Goal: Task Accomplishment & Management: Use online tool/utility

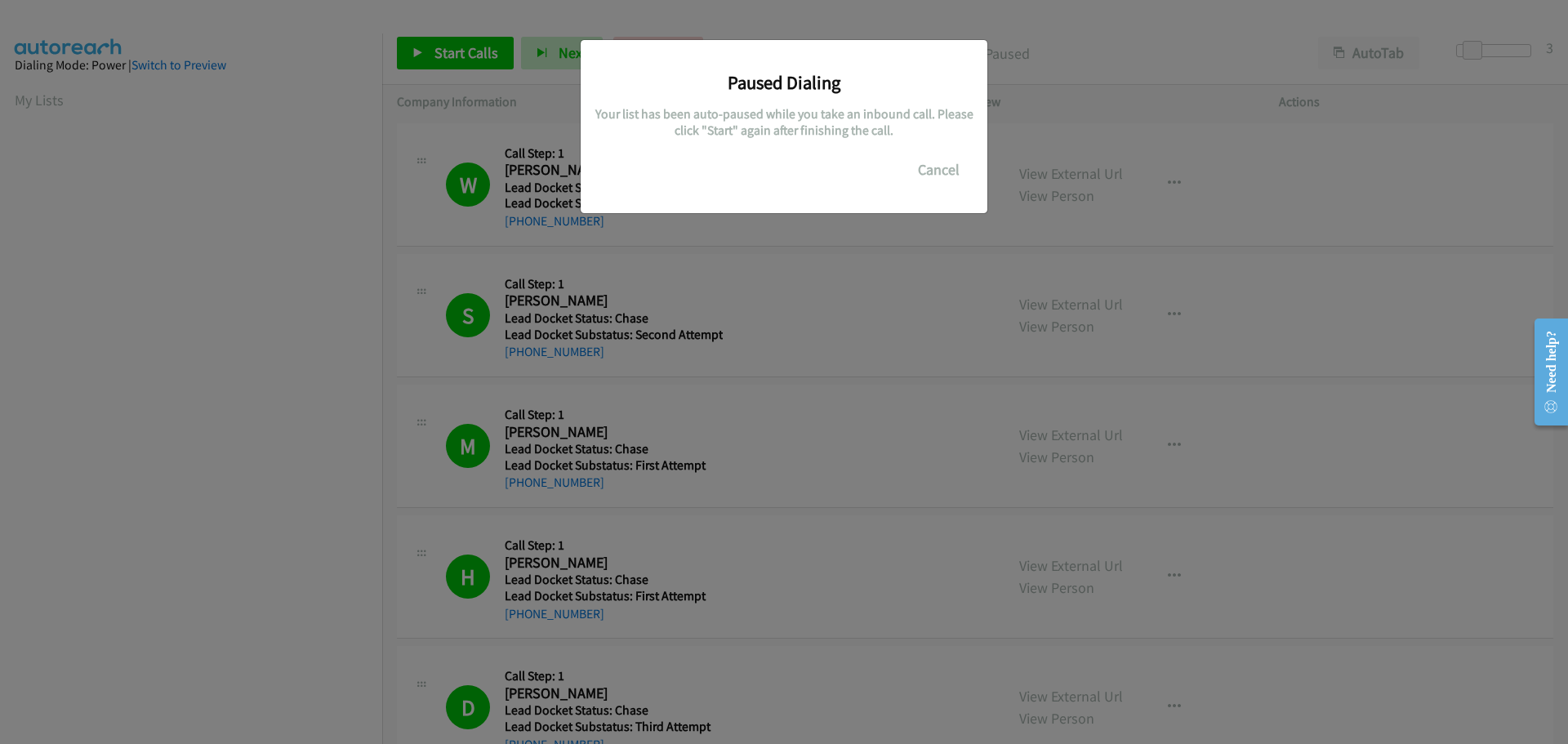
scroll to position [172, 0]
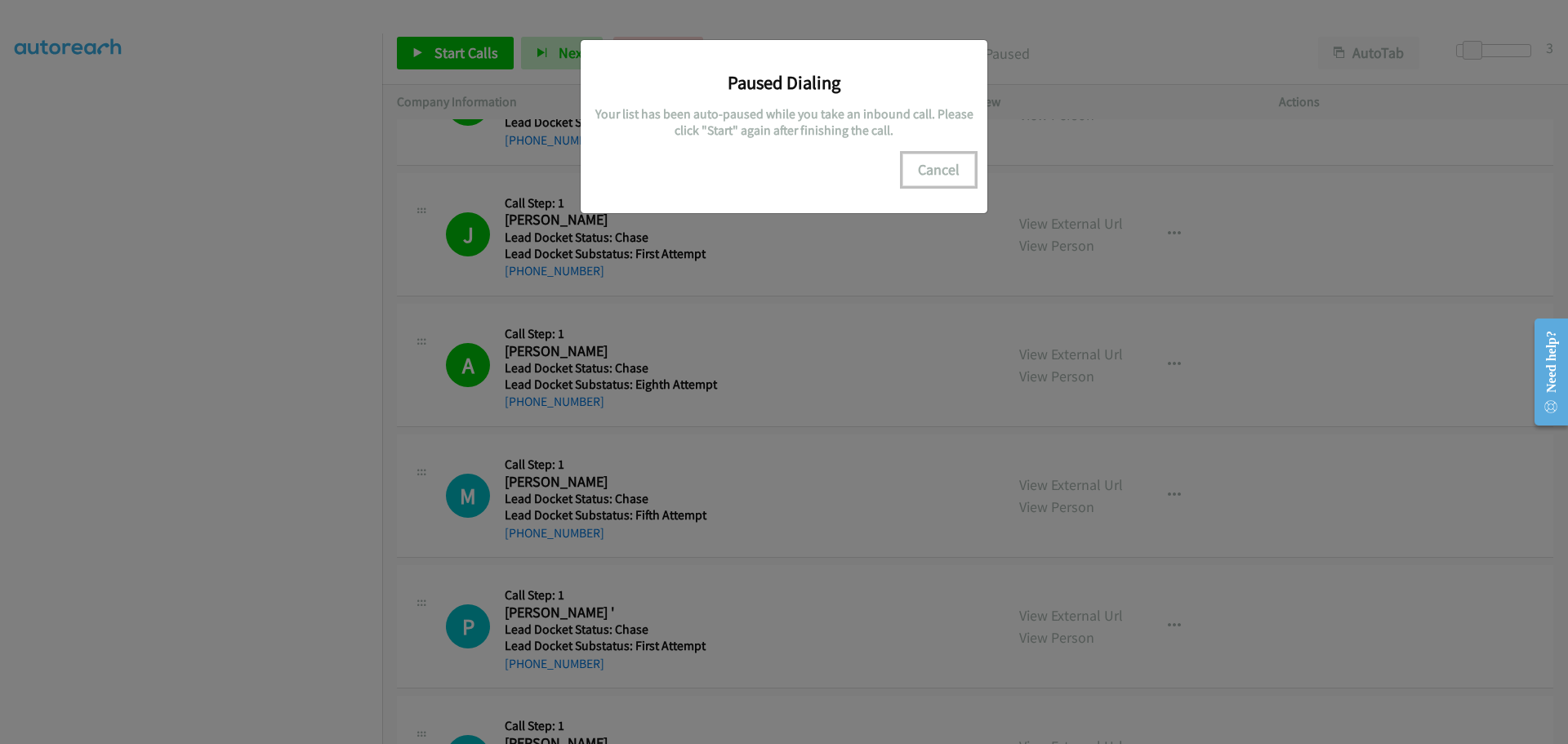
click at [935, 179] on button "Cancel" at bounding box center [938, 169] width 72 height 33
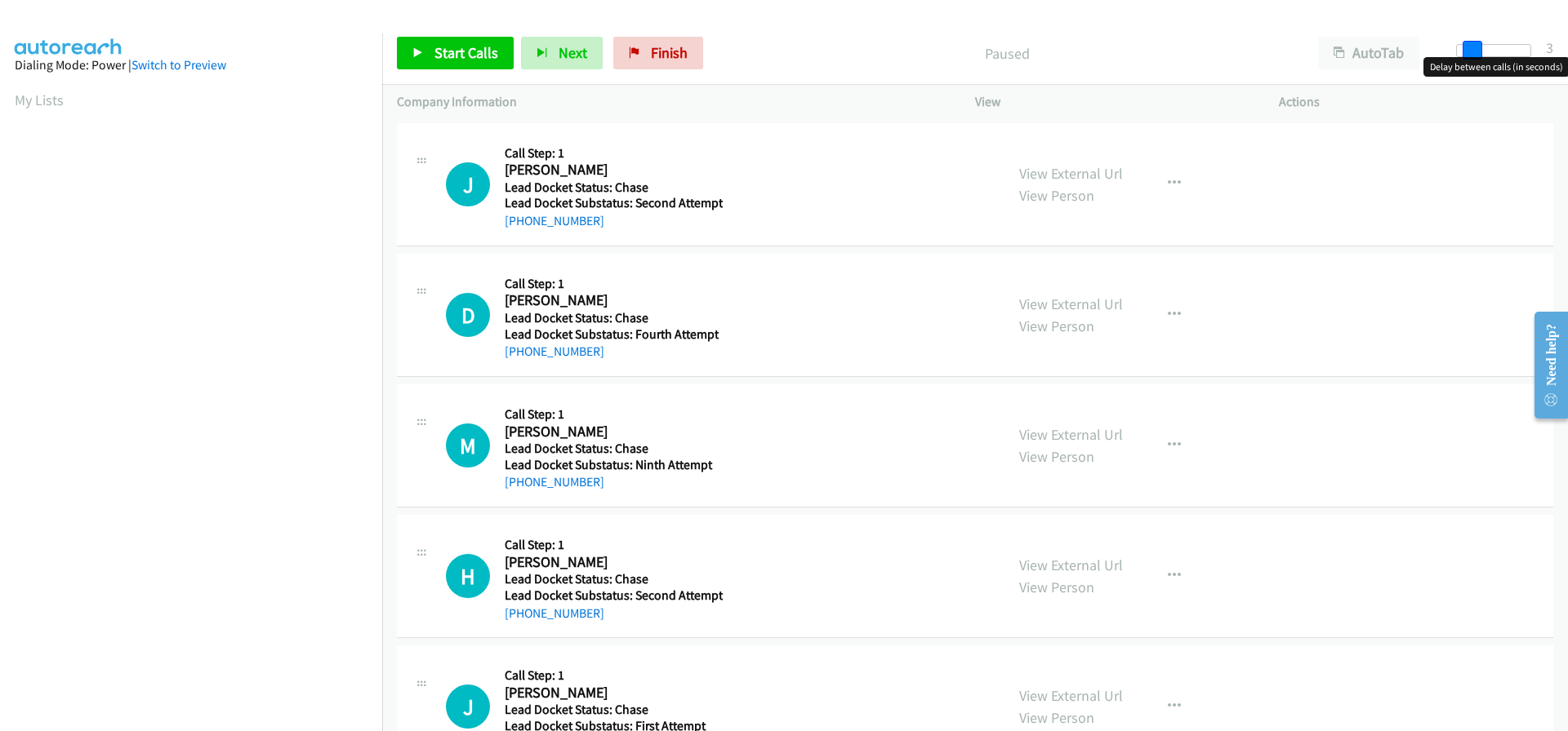
drag, startPoint x: 1459, startPoint y: 48, endPoint x: 1472, endPoint y: 48, distance: 13.0
click at [1472, 48] on span at bounding box center [1472, 50] width 20 height 20
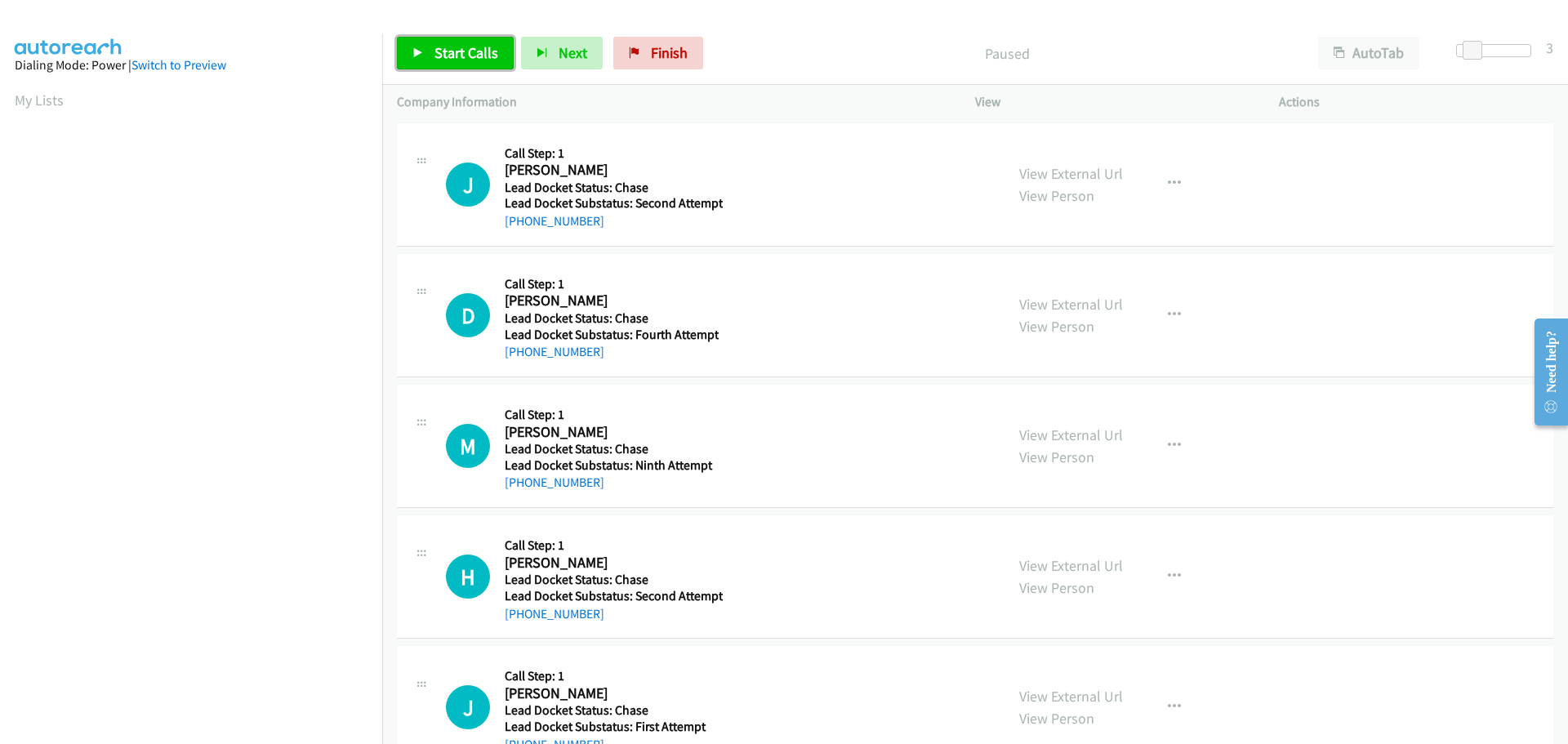
click at [487, 55] on span "Start Calls" at bounding box center [466, 53] width 64 height 19
drag, startPoint x: 600, startPoint y: 219, endPoint x: 515, endPoint y: 226, distance: 85.3
click at [515, 226] on div "+1 817-319-5495" at bounding box center [614, 221] width 218 height 20
copy link "817-319-5495"
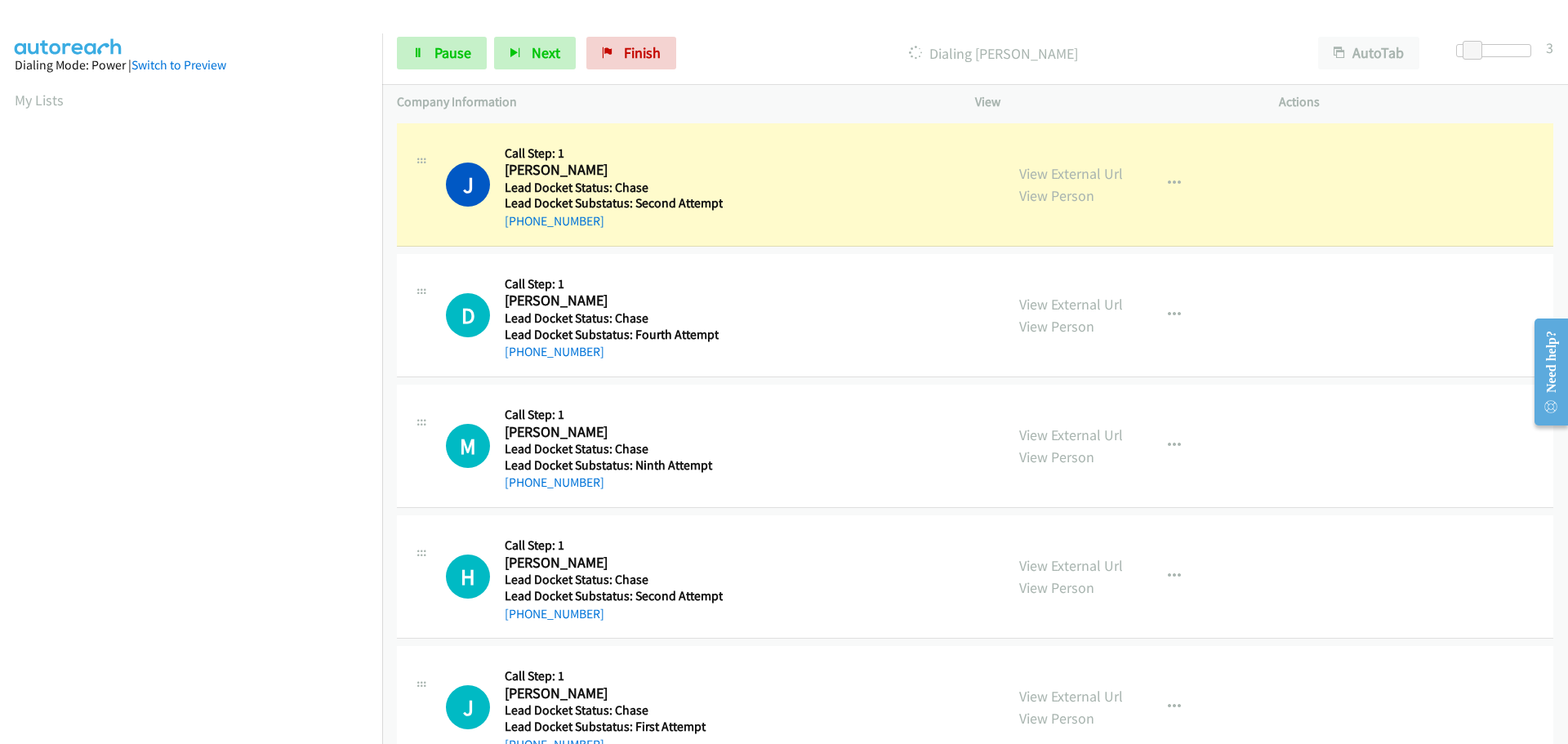
scroll to position [172, 0]
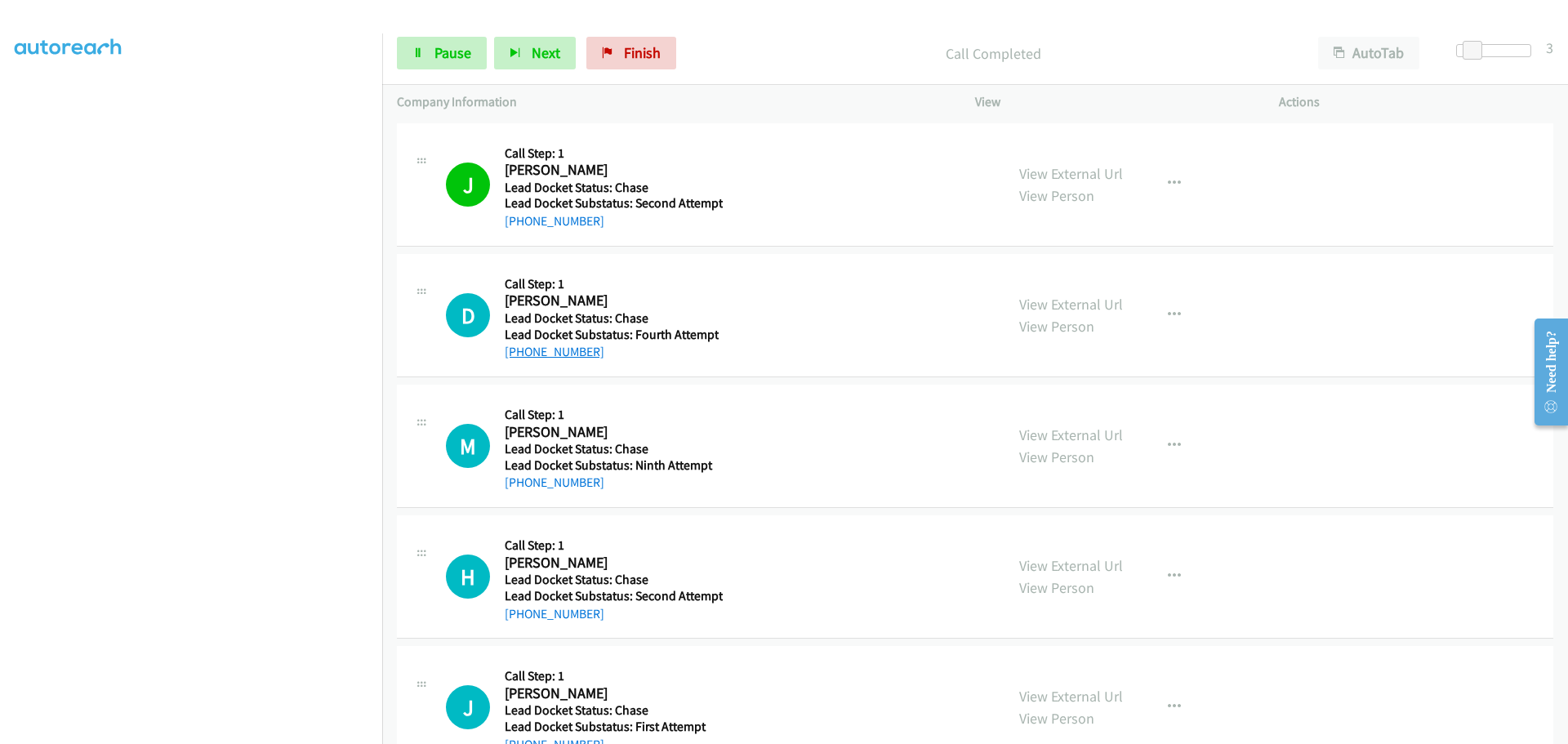
drag, startPoint x: 591, startPoint y: 355, endPoint x: 520, endPoint y: 358, distance: 71.1
click at [520, 358] on div "+1 813-373-3403" at bounding box center [612, 352] width 214 height 20
copy link "813-373-3403"
drag, startPoint x: 597, startPoint y: 484, endPoint x: 522, endPoint y: 479, distance: 75.2
click at [522, 479] on div "+1 417-551-2343" at bounding box center [611, 483] width 213 height 20
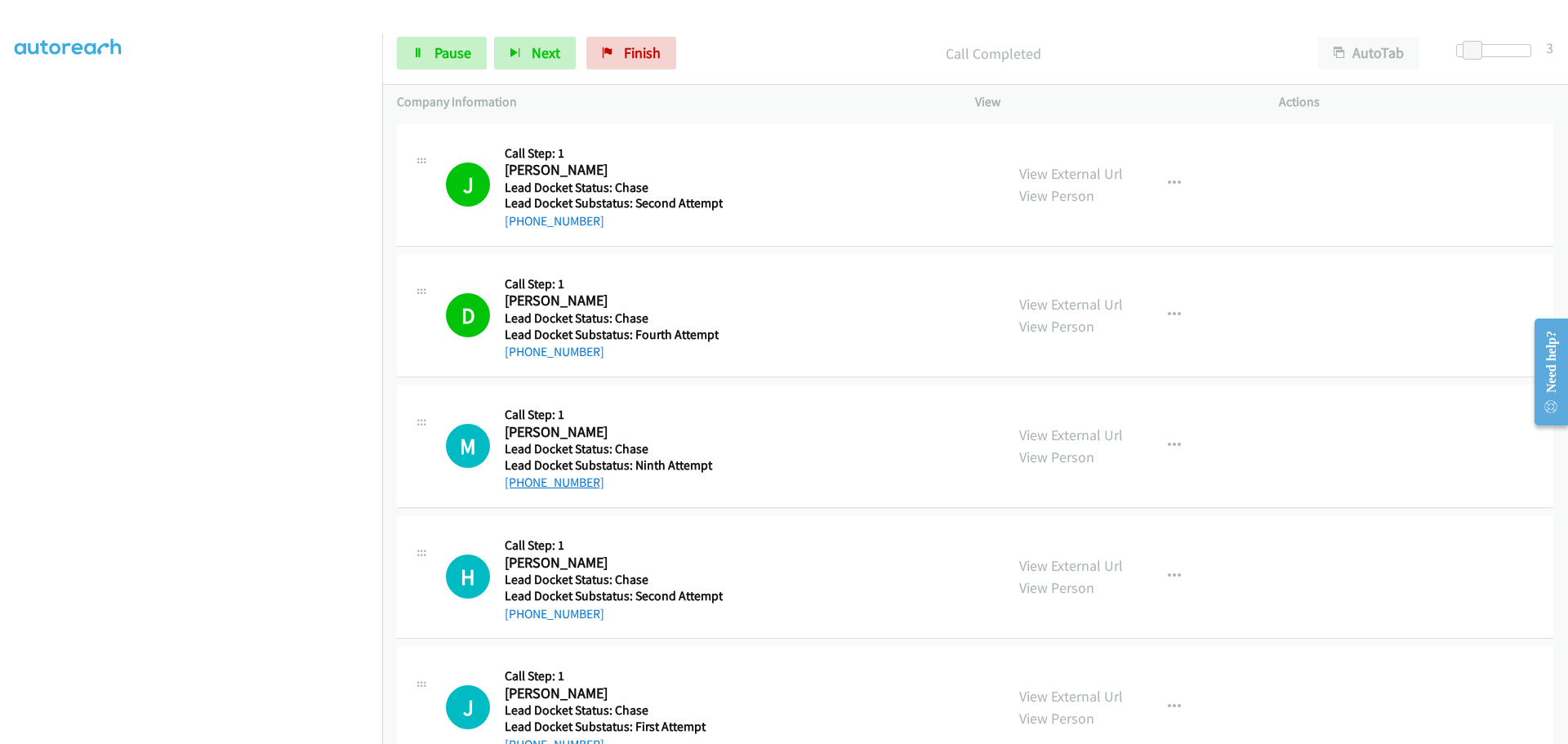
copy link "417-551-2343"
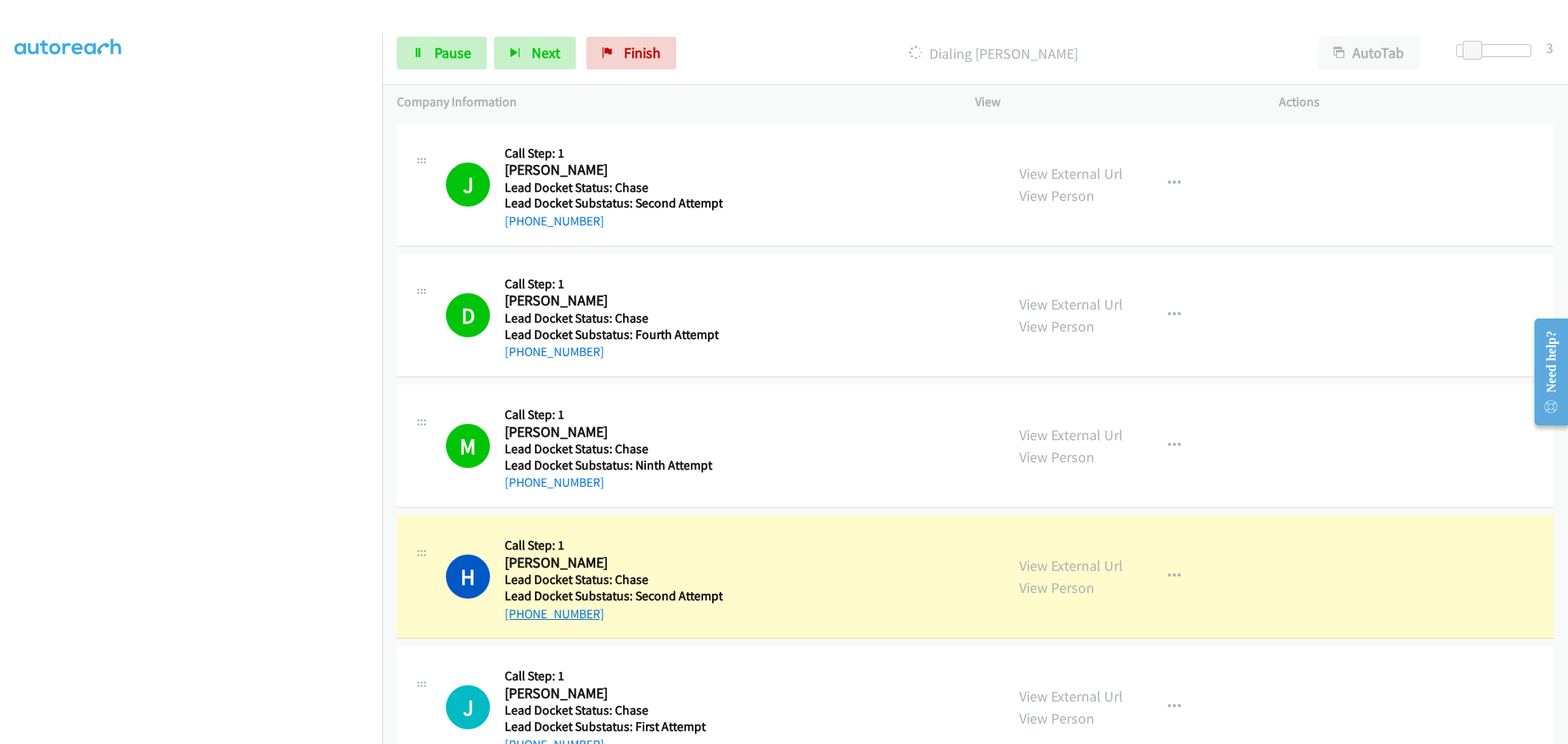
drag, startPoint x: 578, startPoint y: 617, endPoint x: 523, endPoint y: 619, distance: 55.0
click at [523, 619] on div "+1 352-226-9087" at bounding box center [614, 614] width 218 height 20
copy link "352-226-9087"
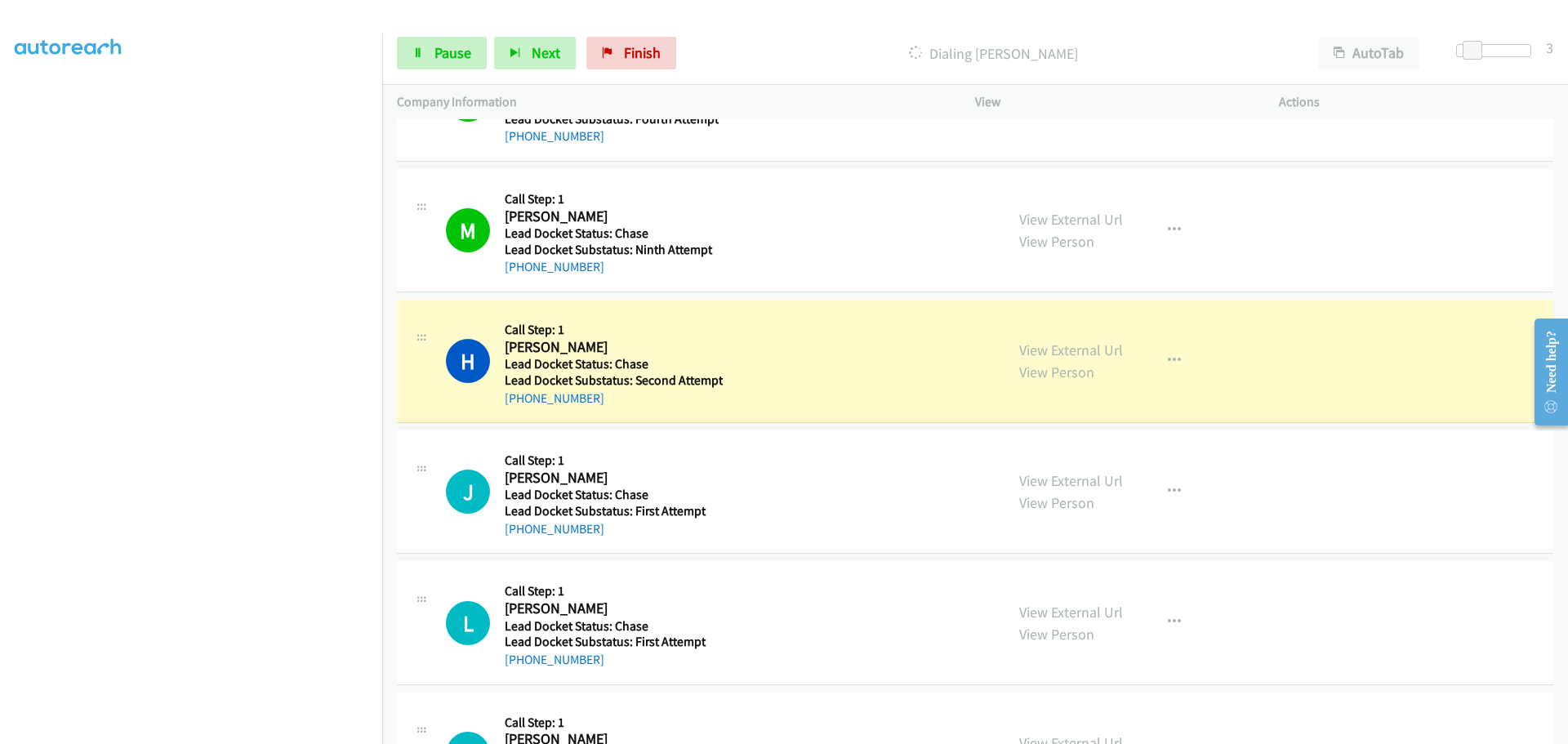
scroll to position [245, 0]
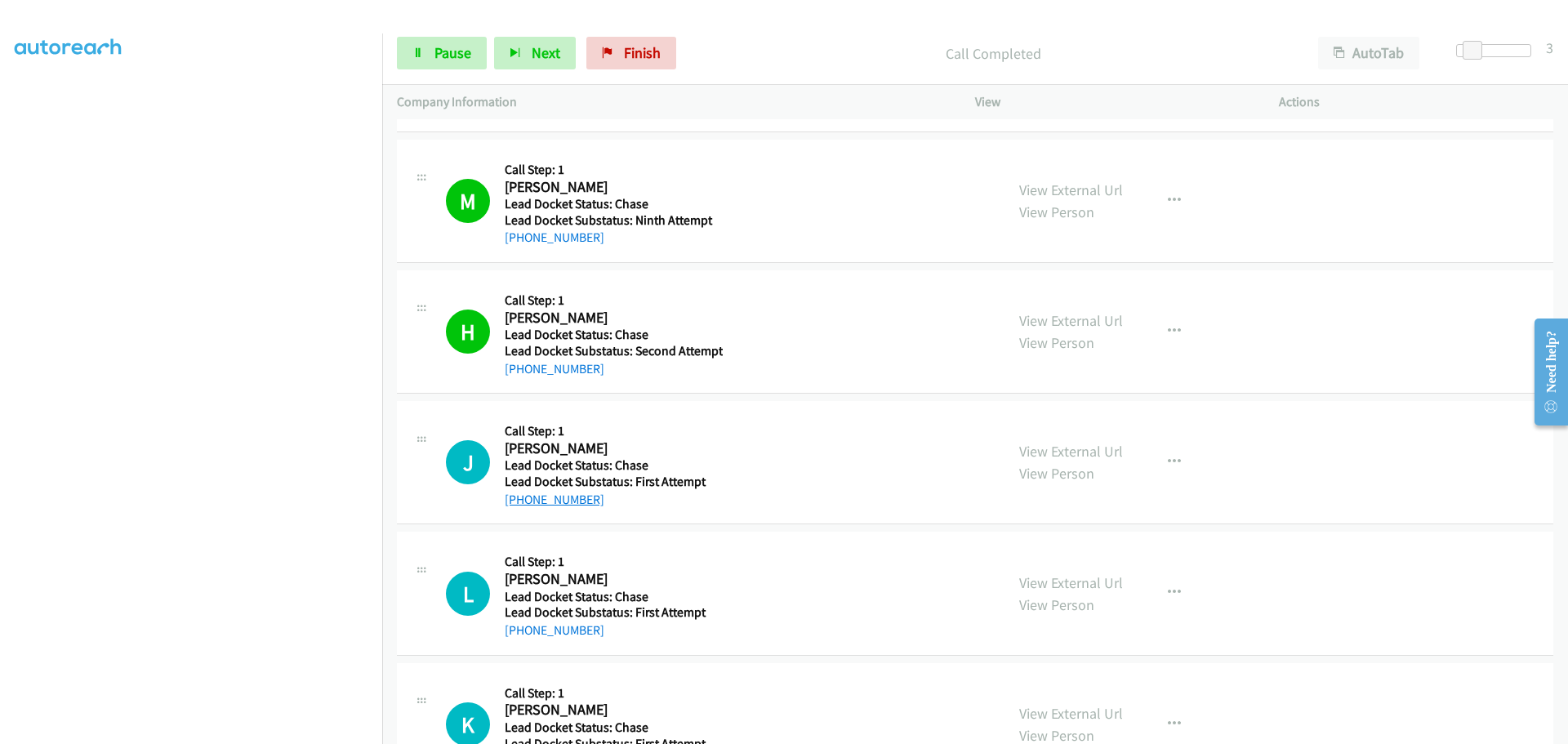
drag, startPoint x: 594, startPoint y: 507, endPoint x: 520, endPoint y: 502, distance: 74.2
click at [520, 502] on div "+1 978-853-9419" at bounding box center [611, 499] width 213 height 20
copy link "978-853-9419"
drag, startPoint x: 596, startPoint y: 633, endPoint x: 520, endPoint y: 641, distance: 76.4
click at [520, 641] on div "L Callback Scheduled Call Step: 1 Lisa Panzini America/New_York Lead Docket Sta…" at bounding box center [975, 594] width 1156 height 123
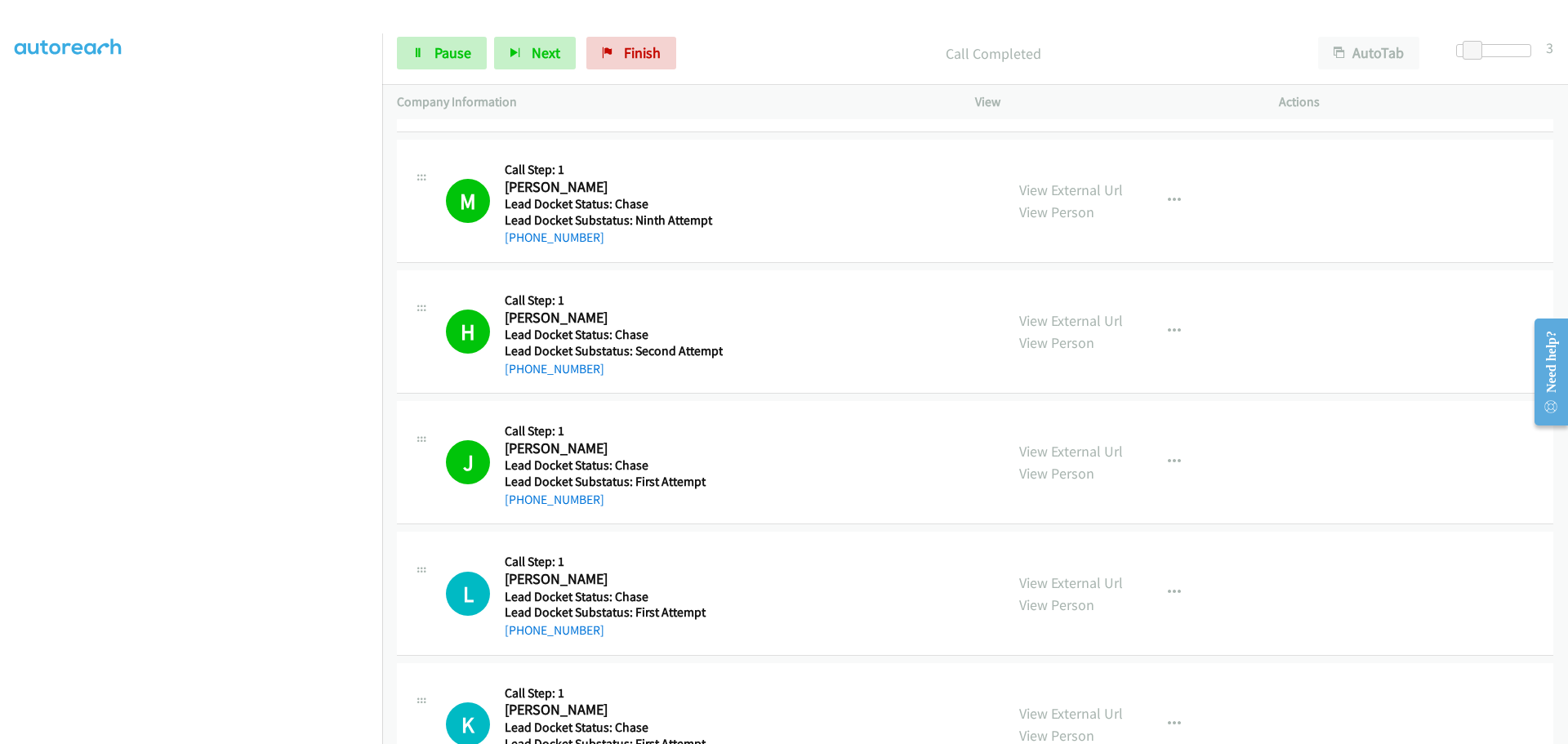
copy link "978-389-1380"
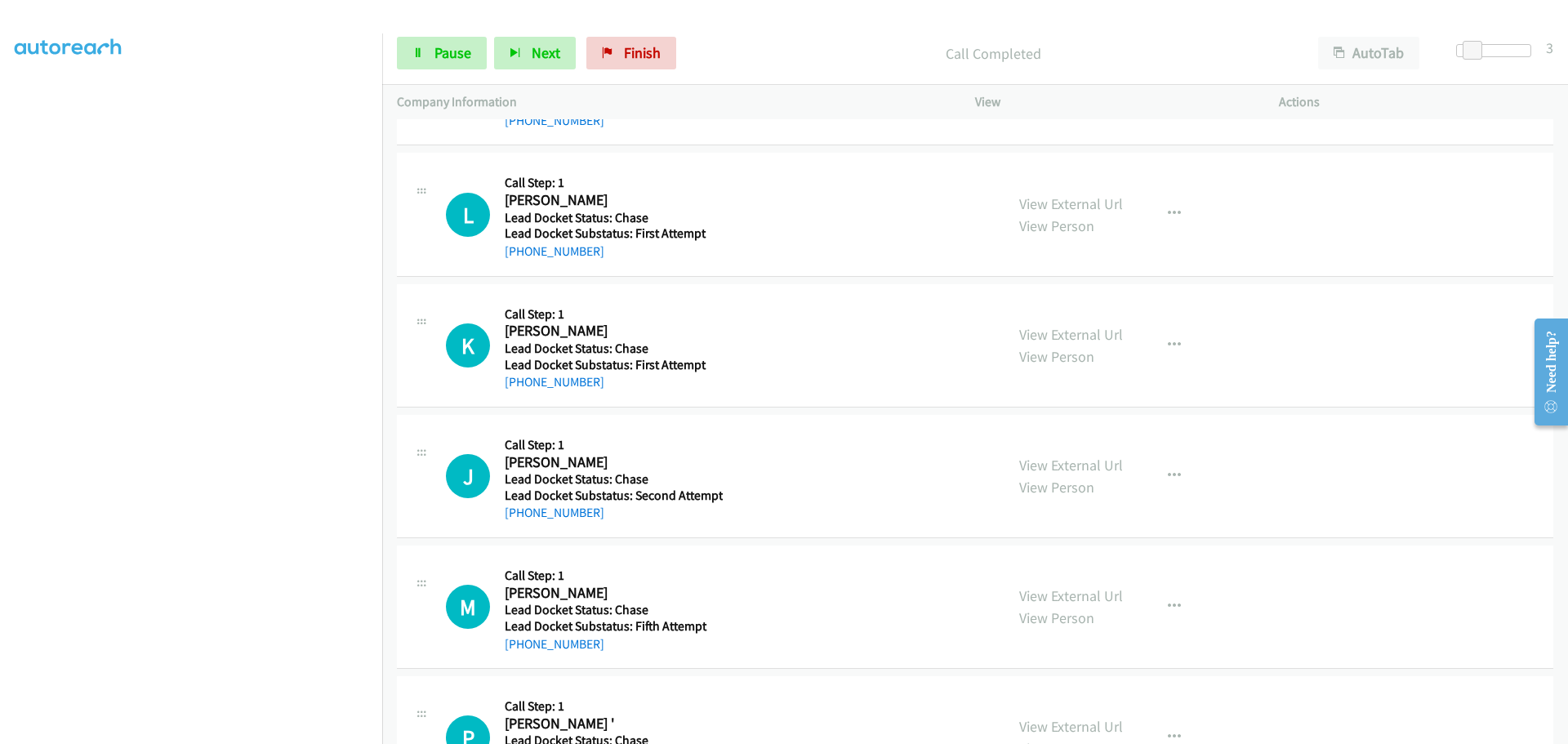
scroll to position [654, 0]
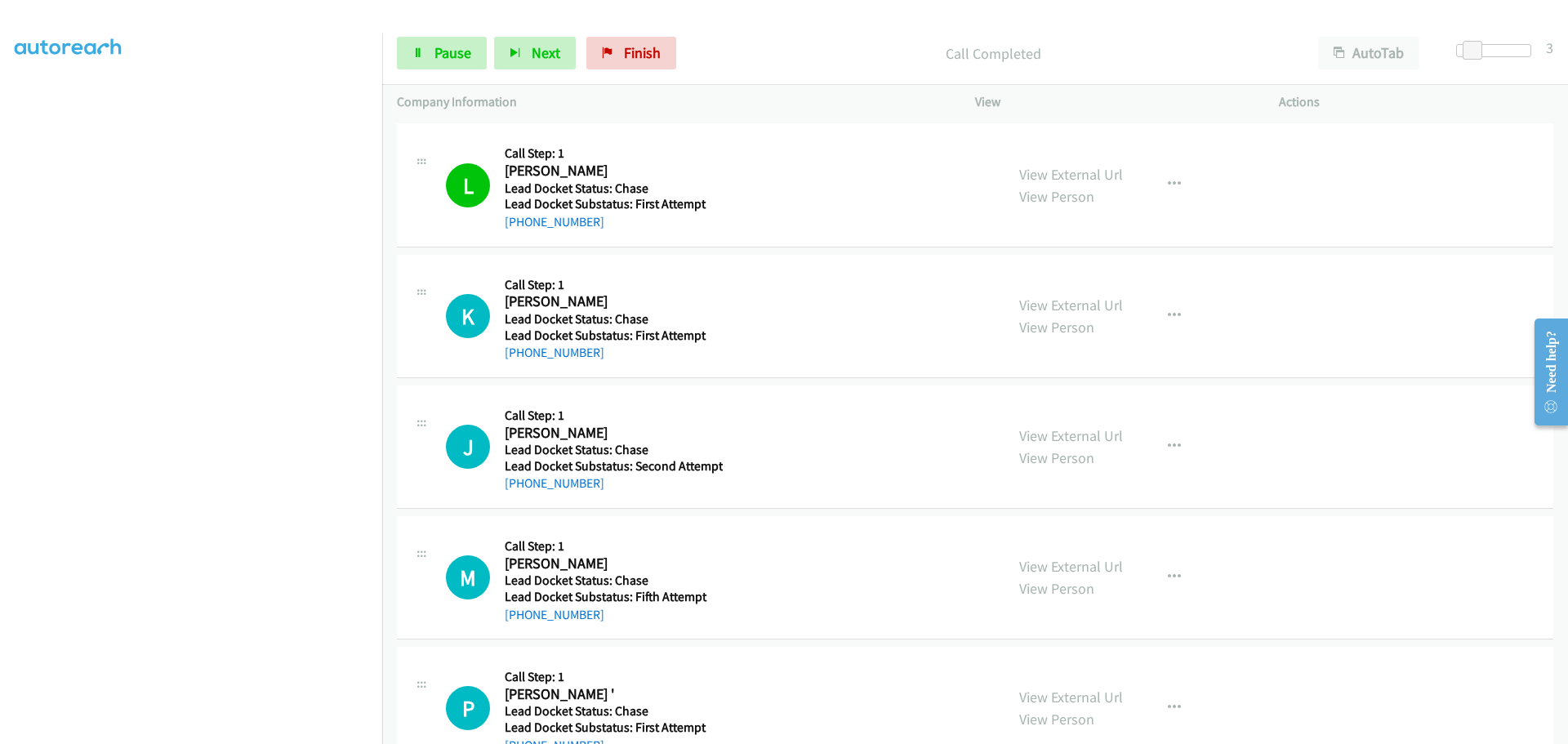
drag, startPoint x: 599, startPoint y: 359, endPoint x: 522, endPoint y: 361, distance: 77.0
click at [522, 361] on div "+1 443-912-3808" at bounding box center [611, 353] width 213 height 20
copy link "443-912-3808"
drag, startPoint x: 592, startPoint y: 488, endPoint x: 522, endPoint y: 488, distance: 70.0
click at [522, 488] on div "+1 361-412-0669" at bounding box center [614, 483] width 218 height 20
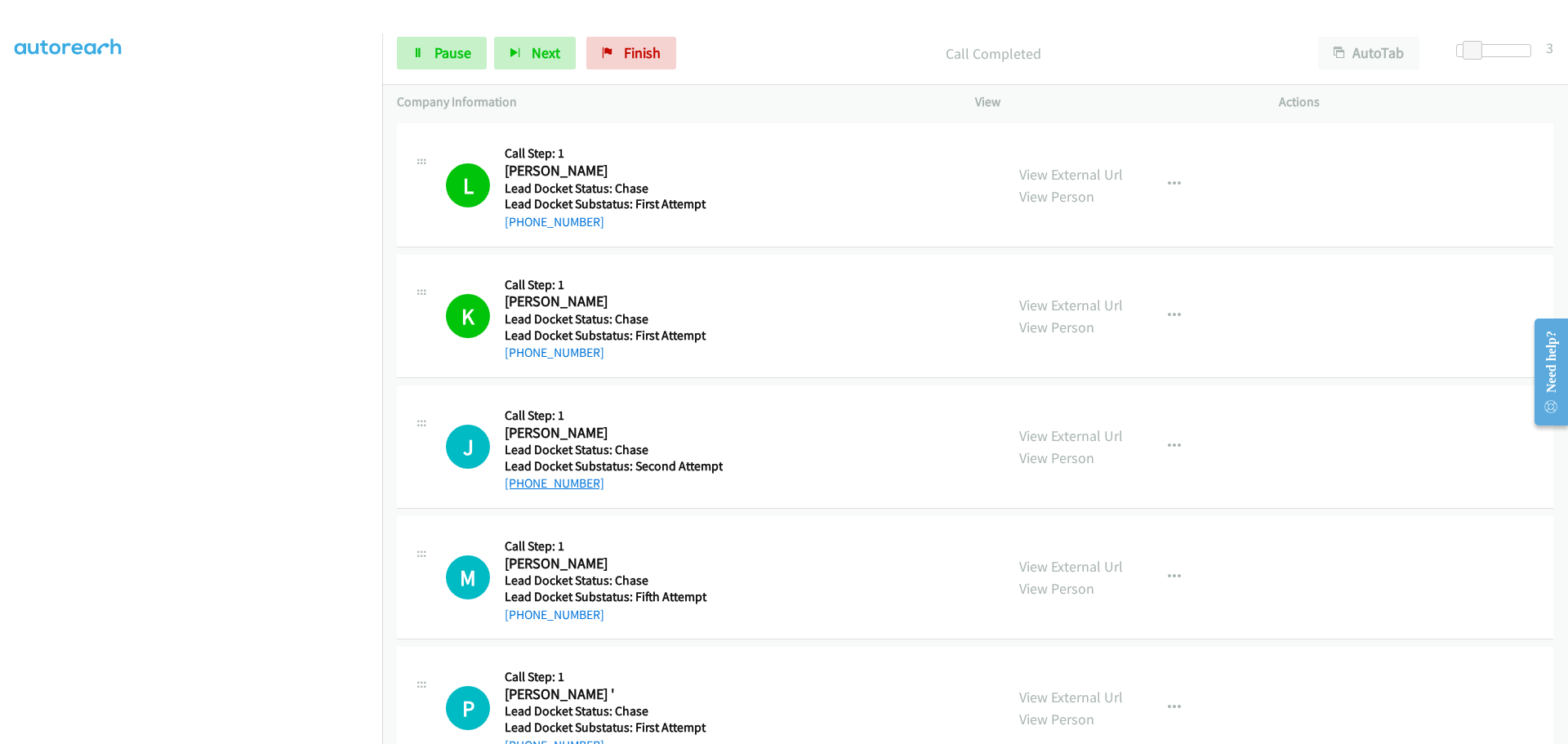
copy link "361-412-0669"
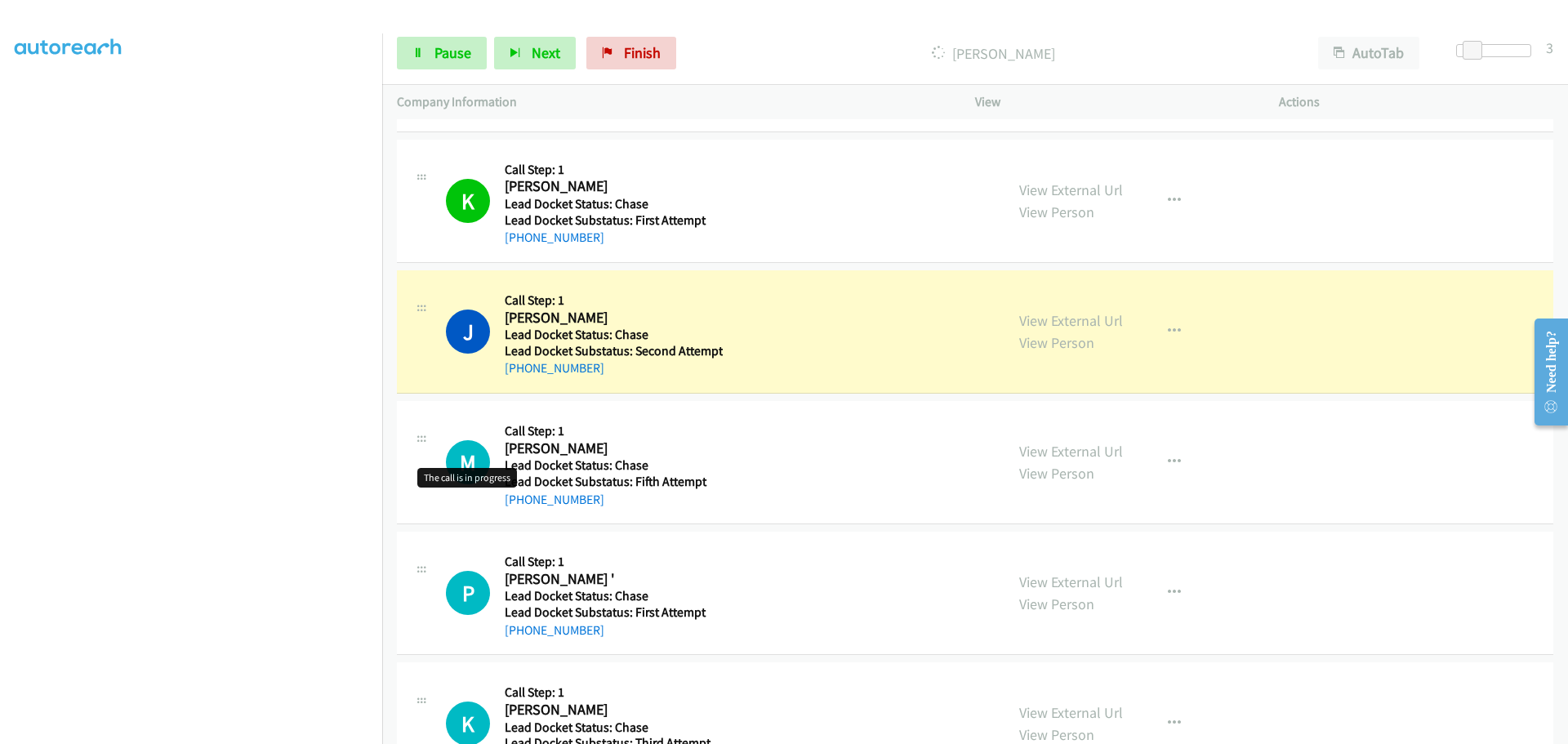
scroll to position [899, 0]
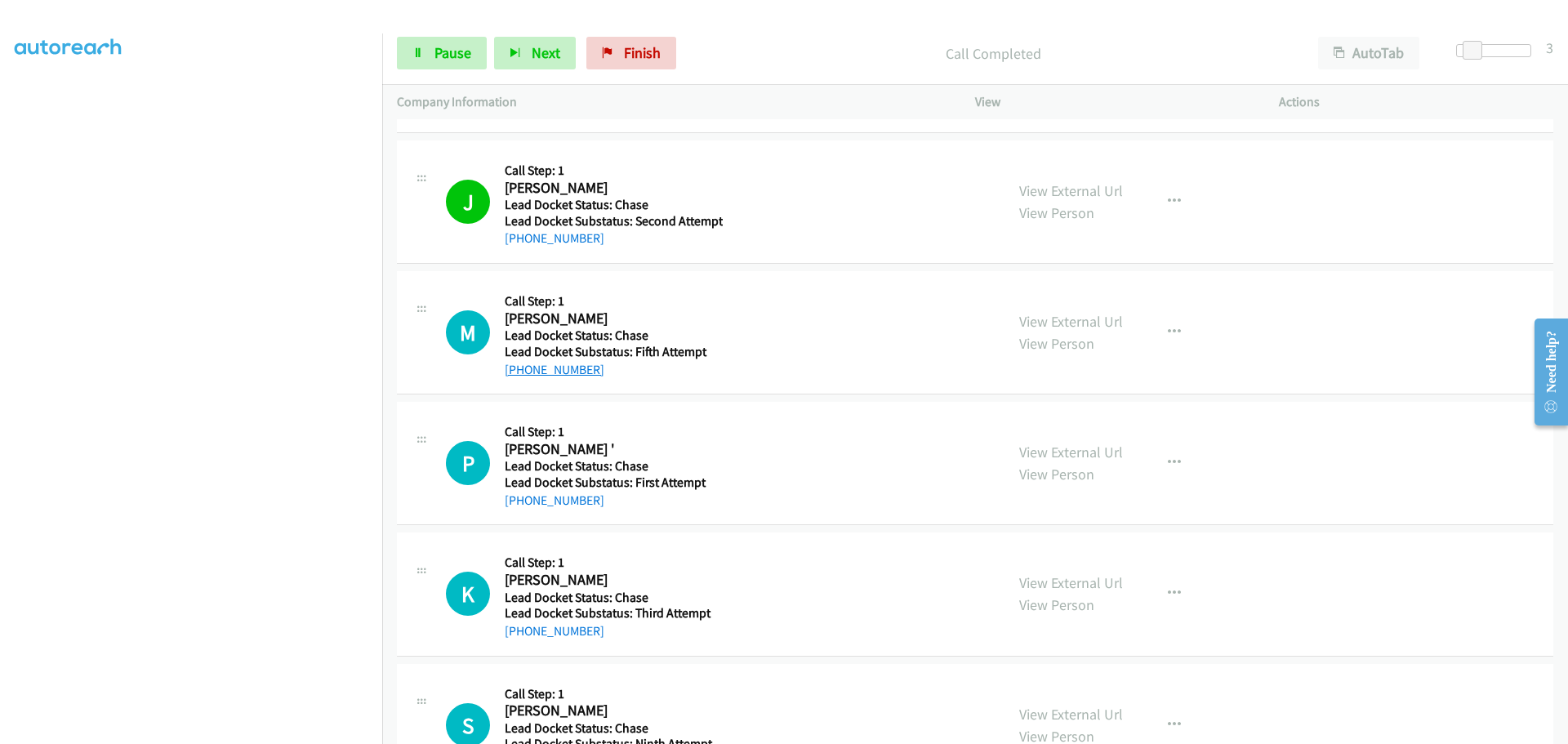
drag, startPoint x: 594, startPoint y: 371, endPoint x: 520, endPoint y: 371, distance: 74.0
click at [520, 371] on div "+1 516-384-5831" at bounding box center [611, 370] width 213 height 20
copy link "516-384-5831"
drag, startPoint x: 604, startPoint y: 501, endPoint x: 517, endPoint y: 507, distance: 87.2
click at [517, 507] on div "[PHONE_NUMBER]" at bounding box center [611, 500] width 213 height 20
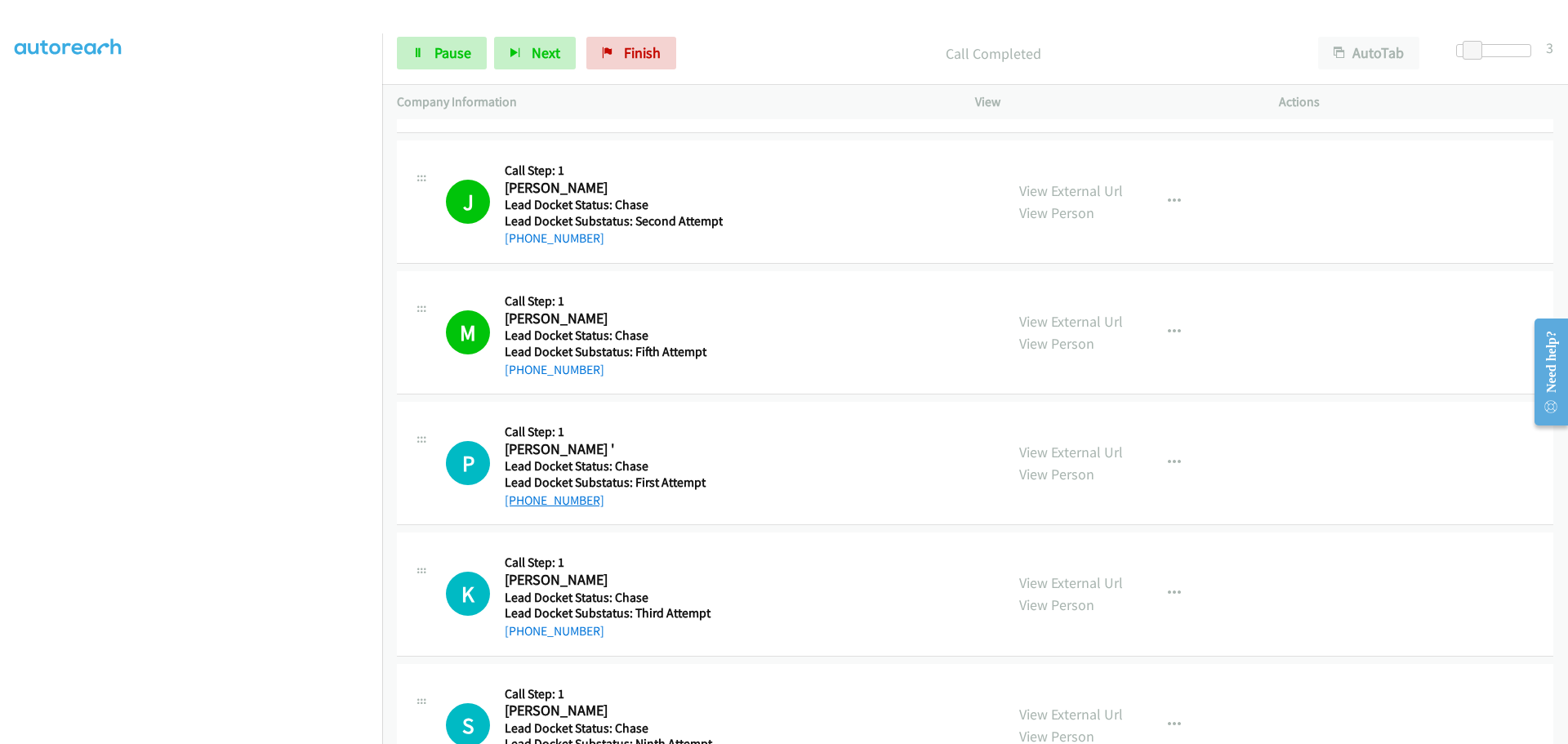
copy link "214-236-7131"
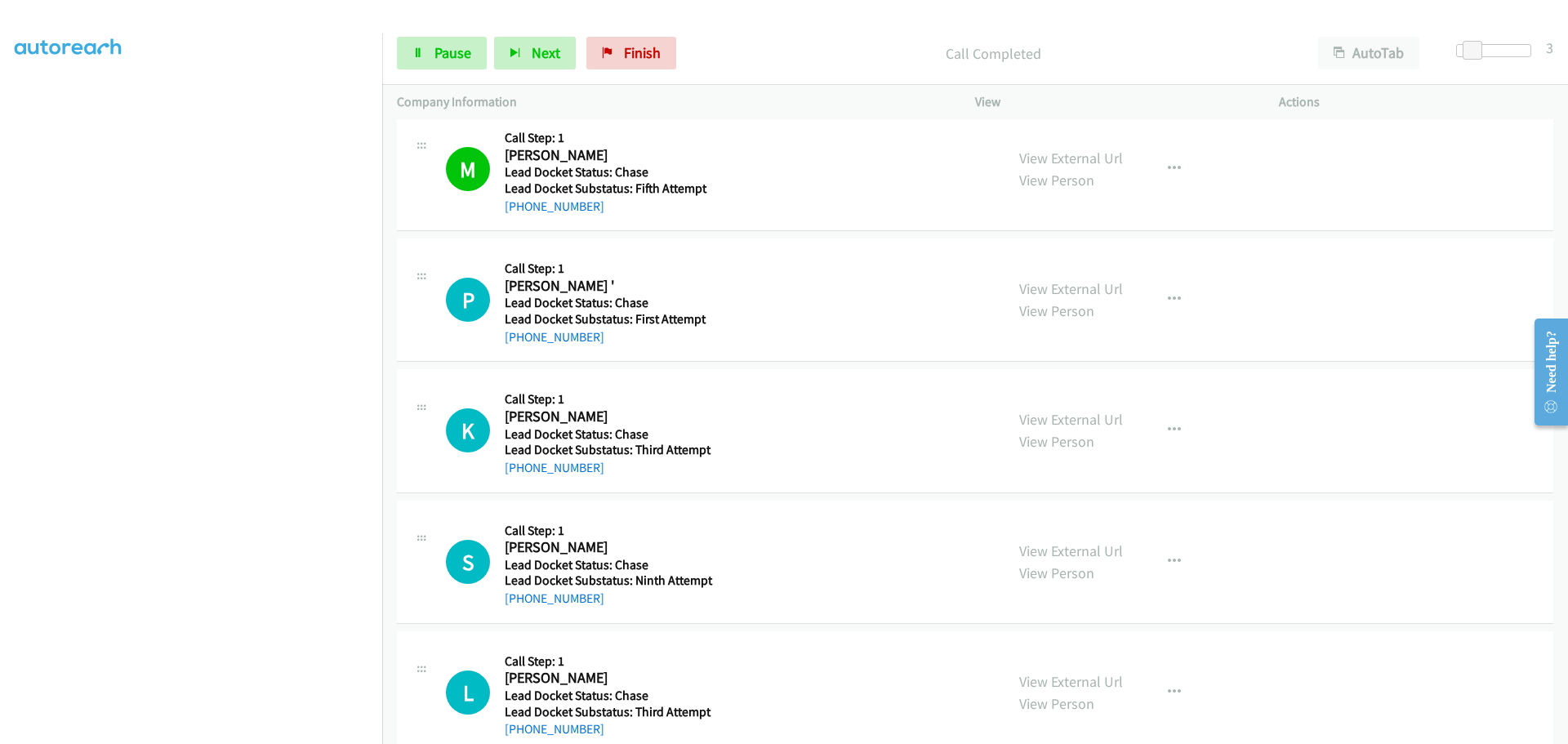
scroll to position [980, 0]
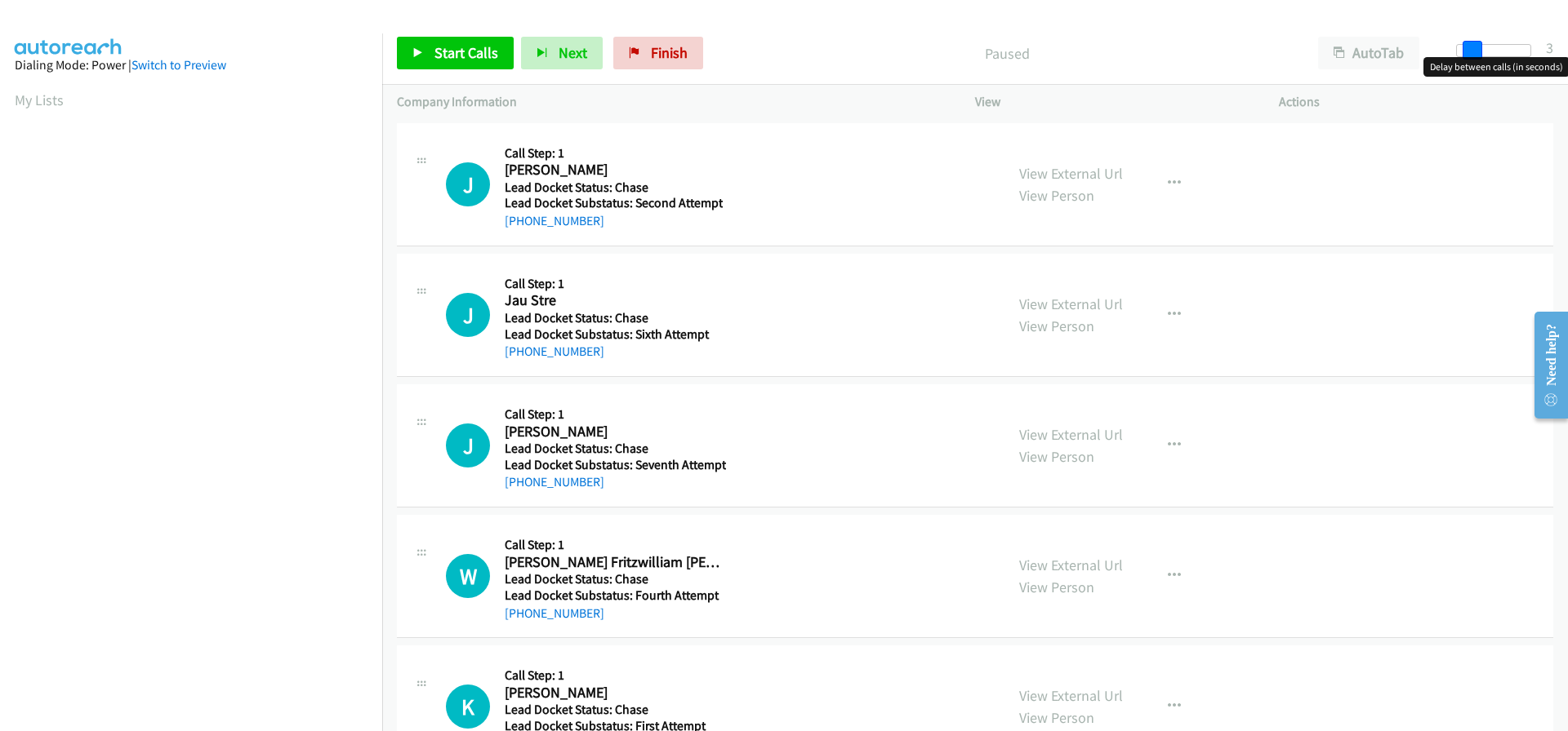
drag, startPoint x: 1453, startPoint y: 51, endPoint x: 1466, endPoint y: 53, distance: 13.2
click at [1466, 53] on span at bounding box center [1472, 50] width 20 height 20
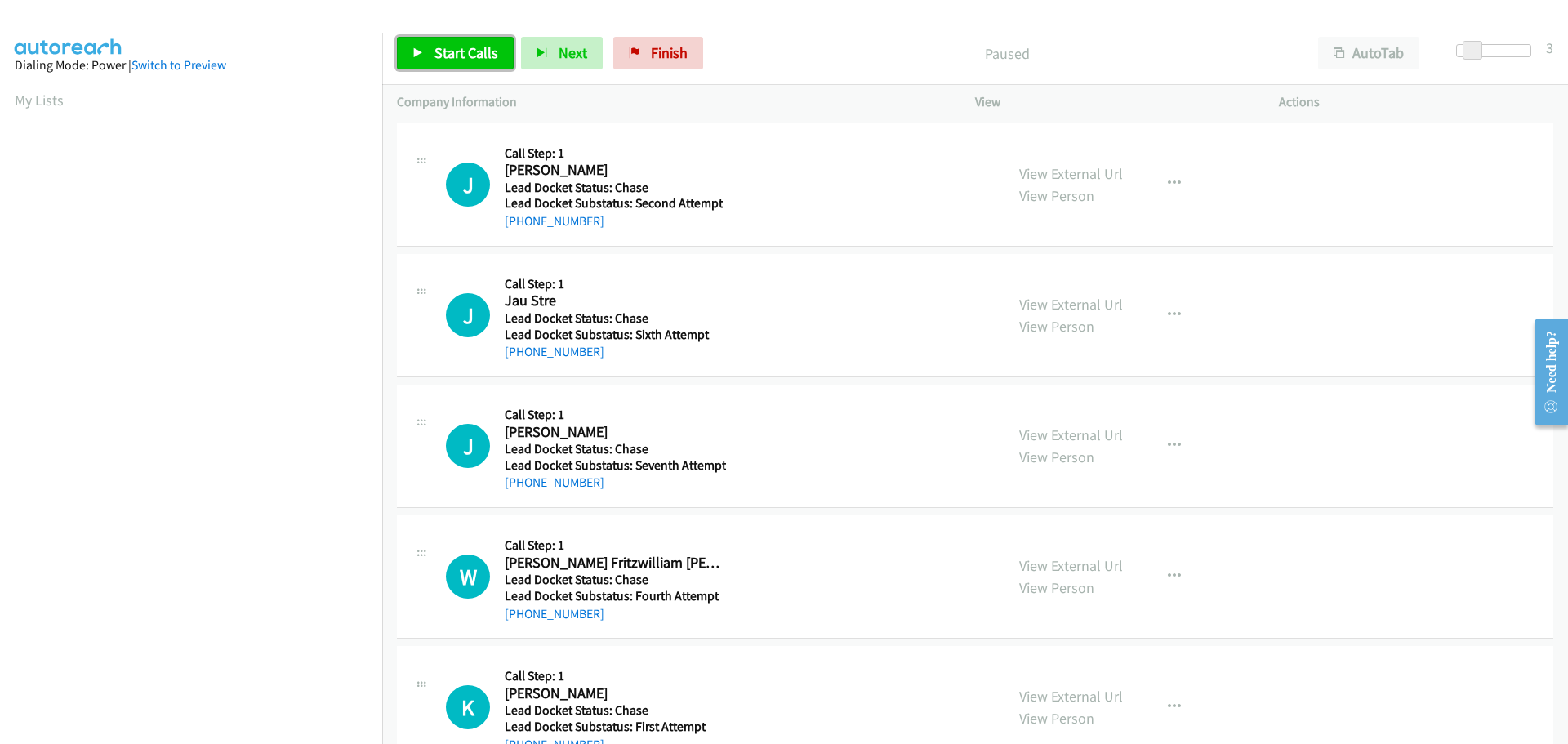
click at [469, 51] on span "Start Calls" at bounding box center [466, 53] width 64 height 19
drag, startPoint x: 596, startPoint y: 220, endPoint x: 520, endPoint y: 216, distance: 76.1
click at [520, 216] on div "[PHONE_NUMBER]" at bounding box center [614, 221] width 218 height 20
copy link "[PHONE_NUMBER]"
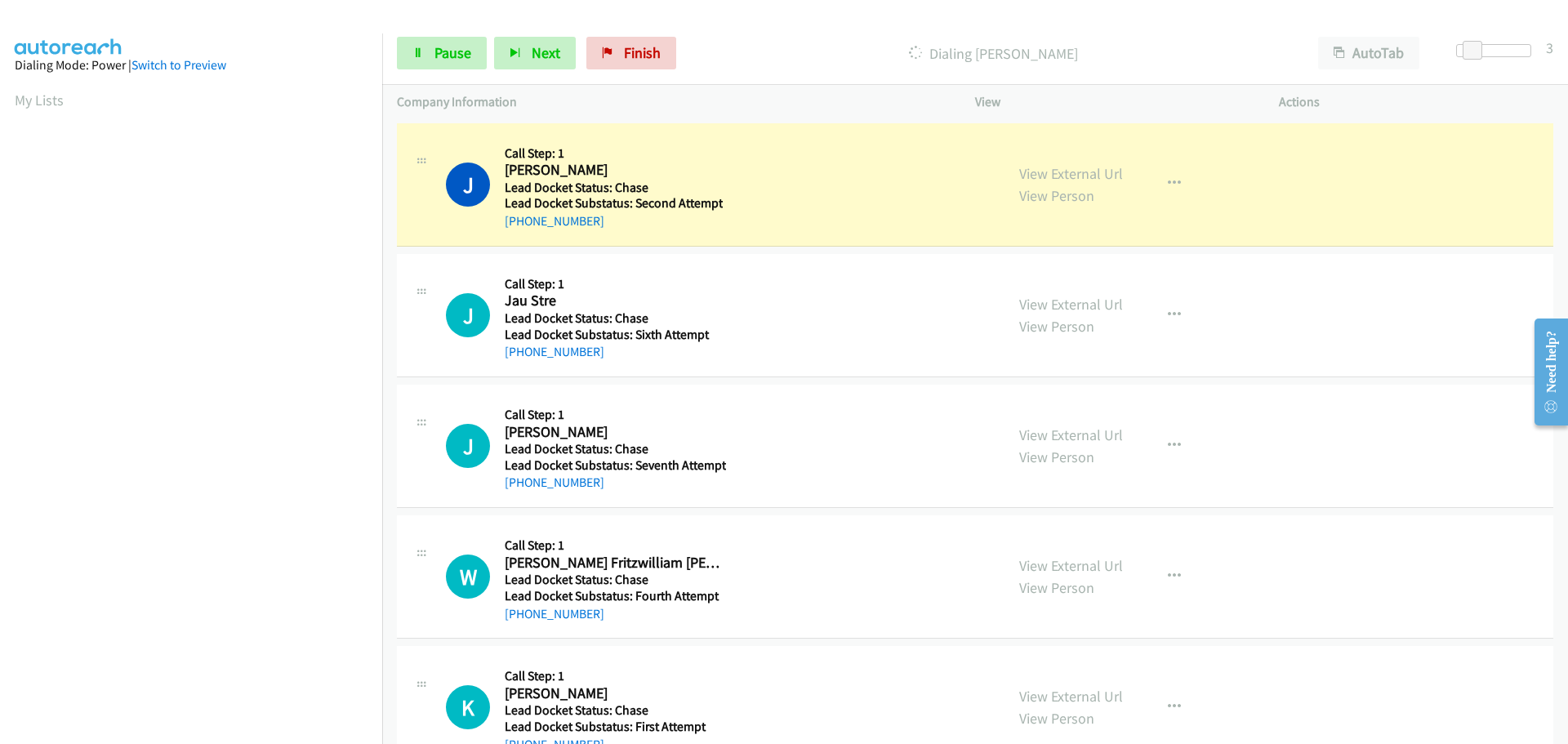
scroll to position [172, 0]
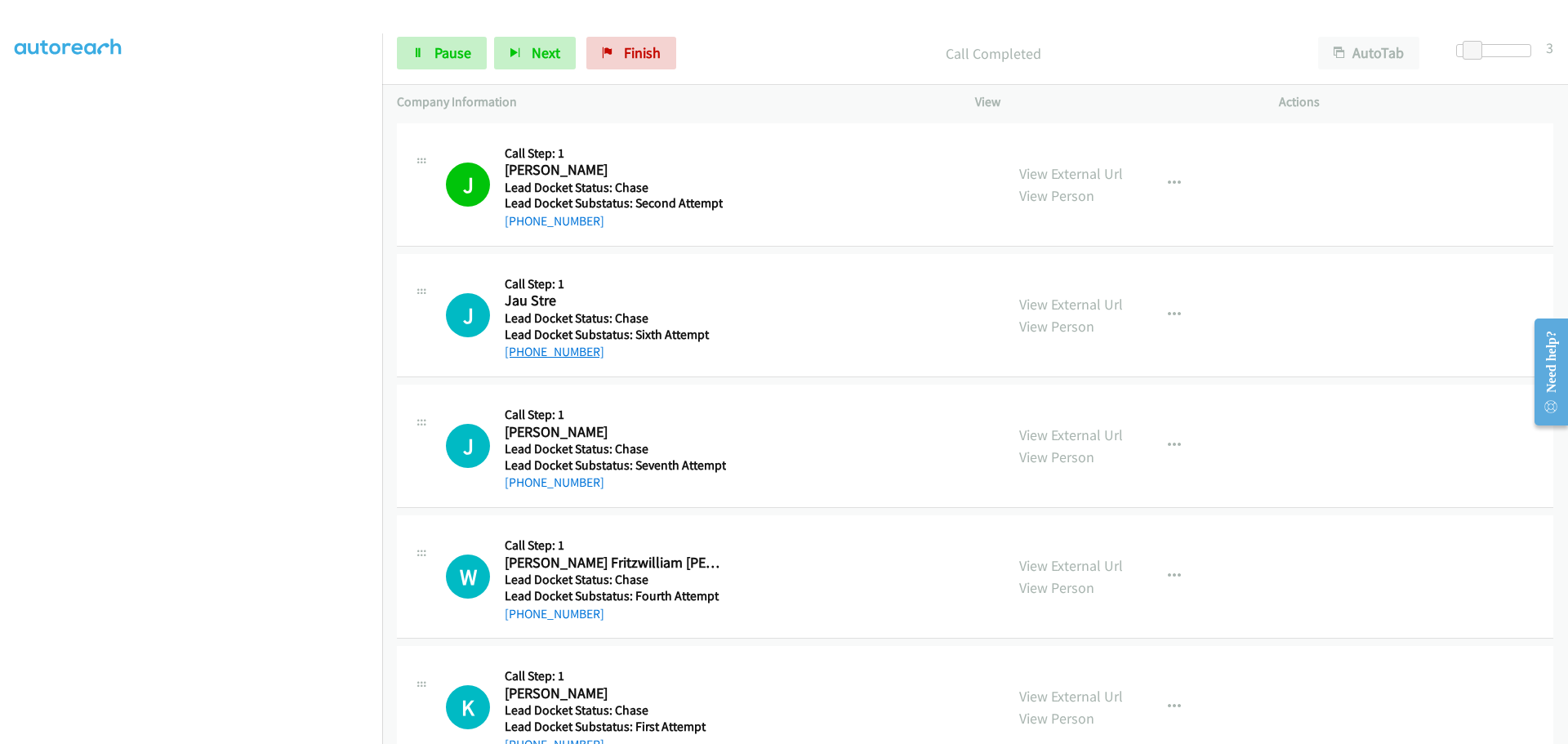
drag, startPoint x: 601, startPoint y: 355, endPoint x: 520, endPoint y: 355, distance: 81.0
click at [520, 355] on div "[PHONE_NUMBER]" at bounding box center [613, 352] width 217 height 20
copy link "[PHONE_NUMBER]"
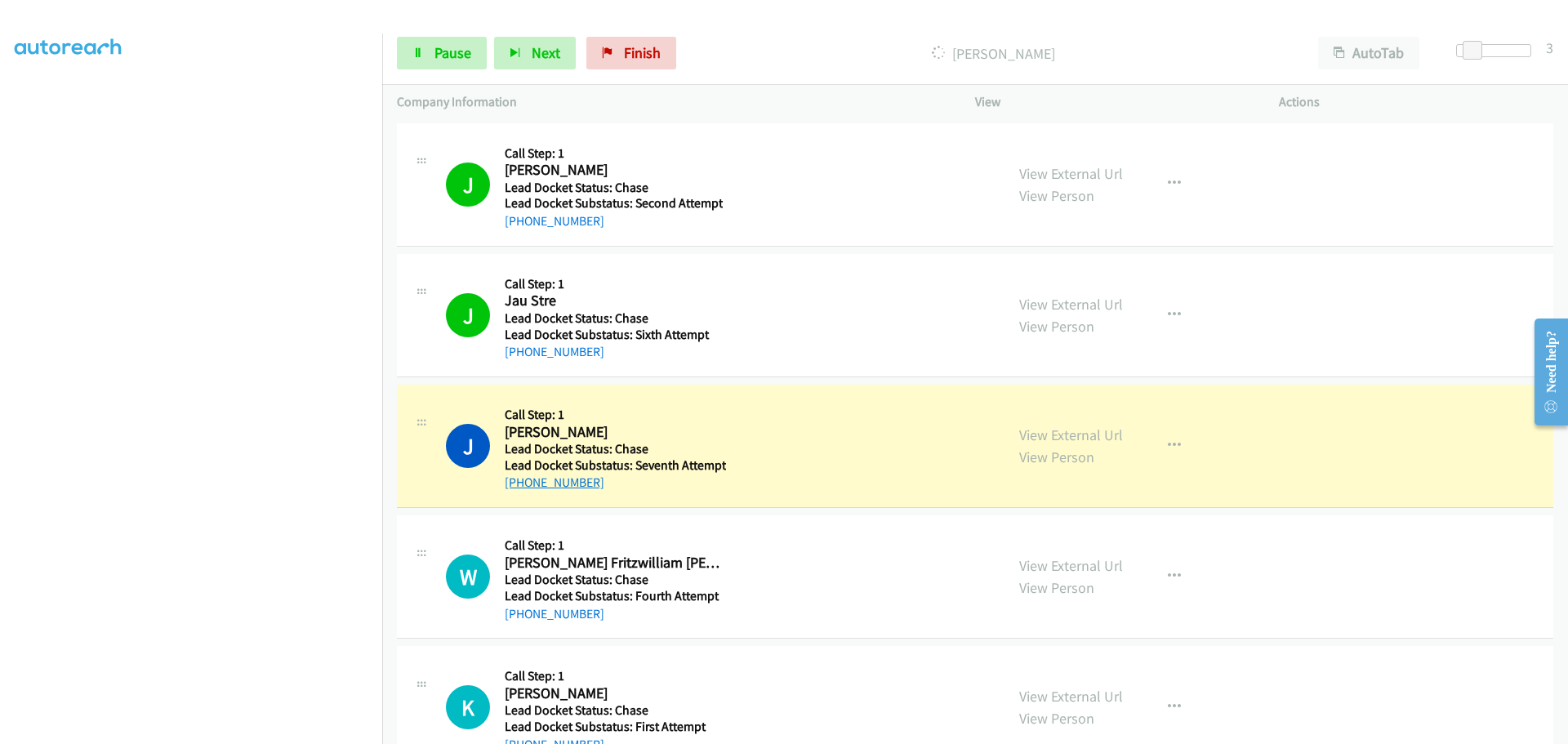
drag, startPoint x: 602, startPoint y: 481, endPoint x: 521, endPoint y: 483, distance: 81.0
click at [521, 483] on div "[PHONE_NUMBER]" at bounding box center [615, 483] width 221 height 20
copy link "[PHONE_NUMBER]"
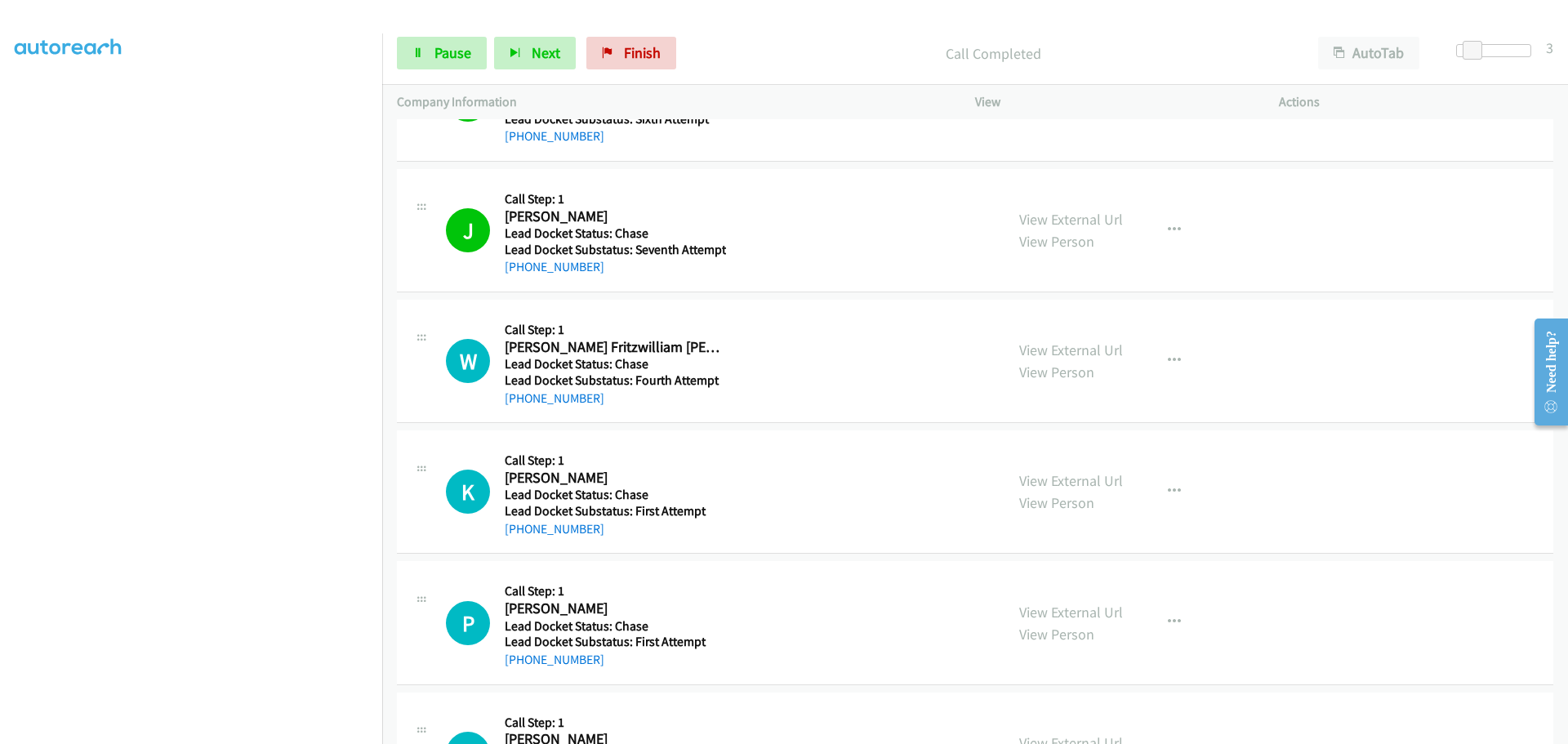
scroll to position [245, 0]
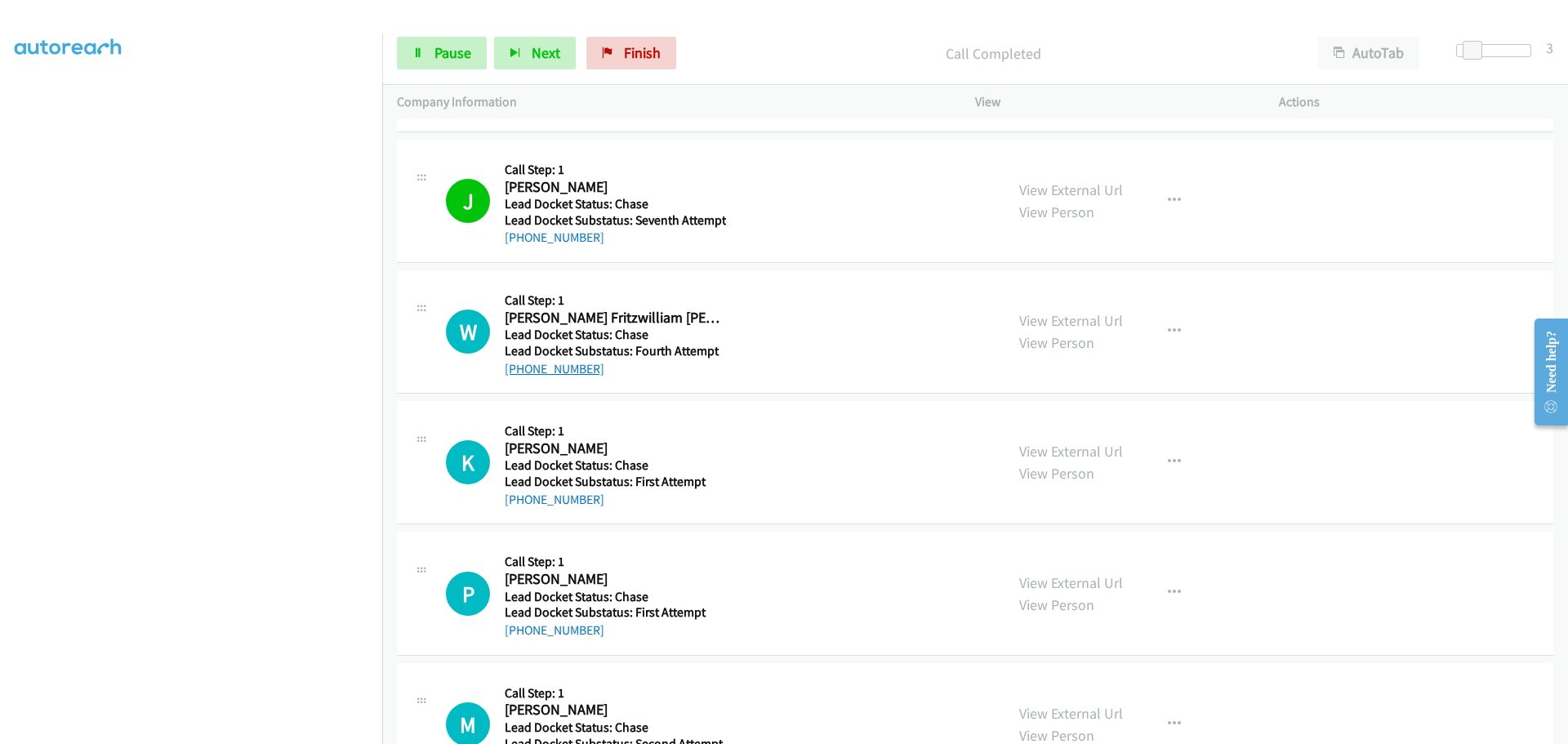
drag, startPoint x: 594, startPoint y: 374, endPoint x: 523, endPoint y: 376, distance: 71.0
click at [523, 376] on div "[PHONE_NUMBER]" at bounding box center [613, 369] width 217 height 20
copy link "[PHONE_NUMBER]"
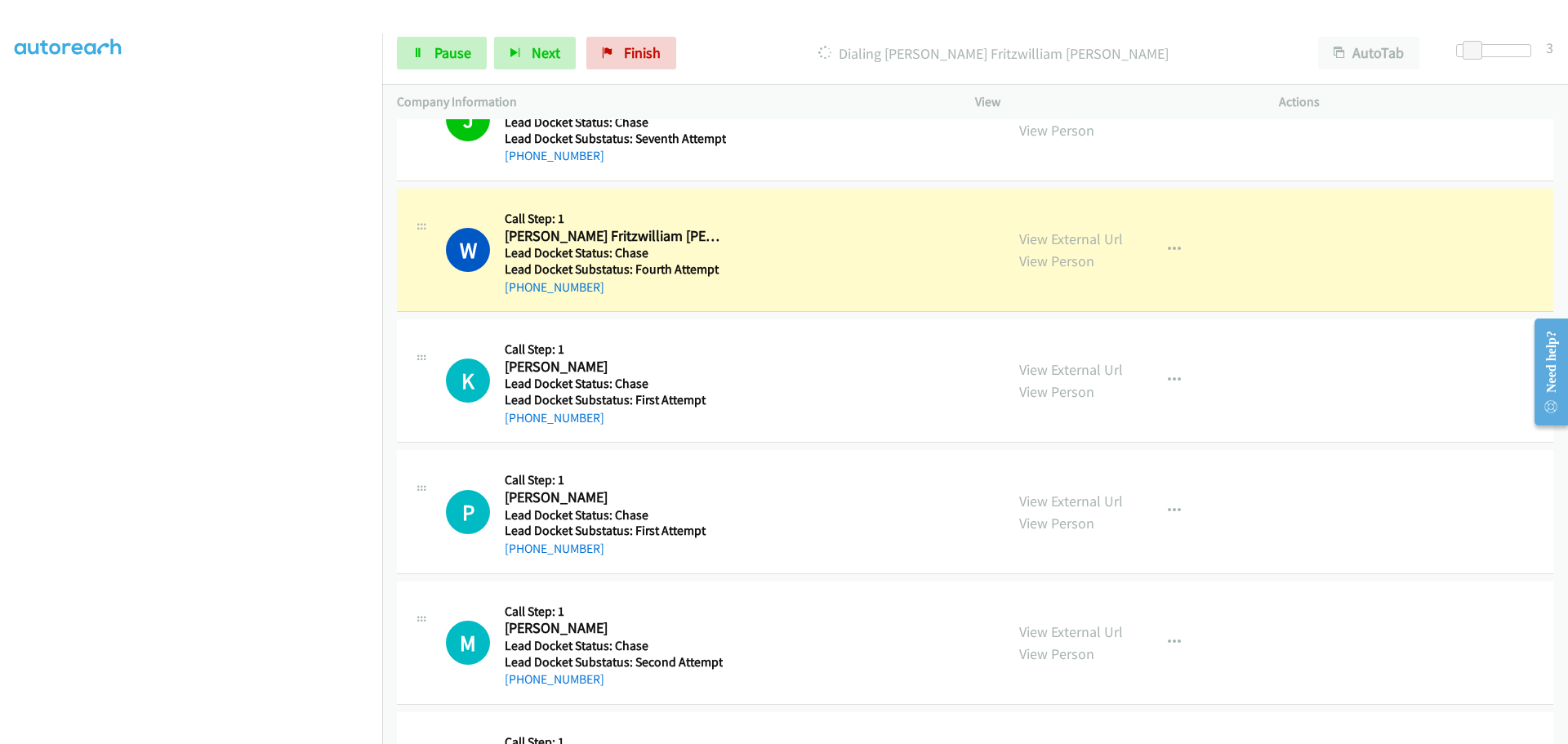
scroll to position [408, 0]
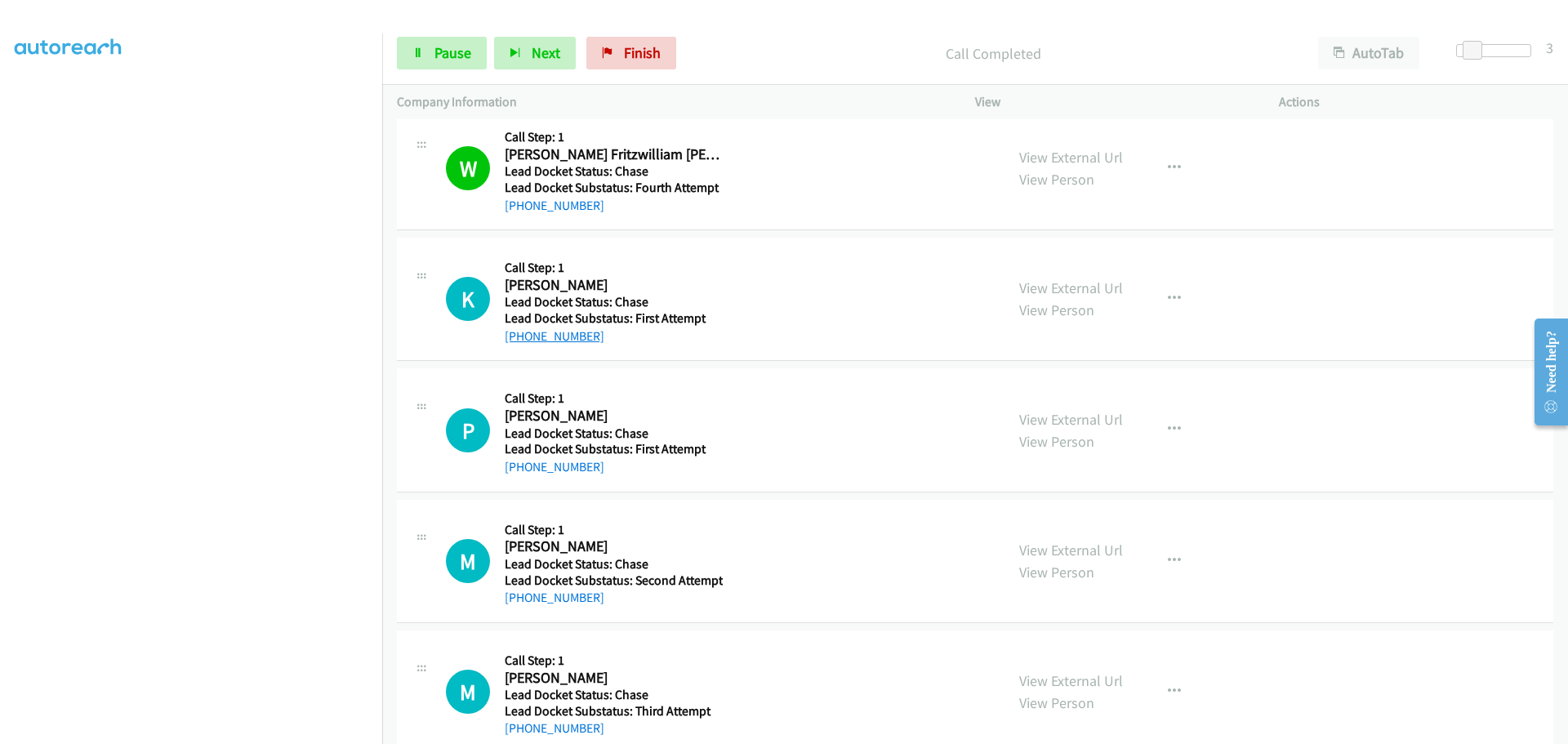
drag, startPoint x: 594, startPoint y: 337, endPoint x: 521, endPoint y: 335, distance: 73.0
click at [521, 335] on div "[PHONE_NUMBER]" at bounding box center [613, 336] width 217 height 20
copy link "[PHONE_NUMBER]"
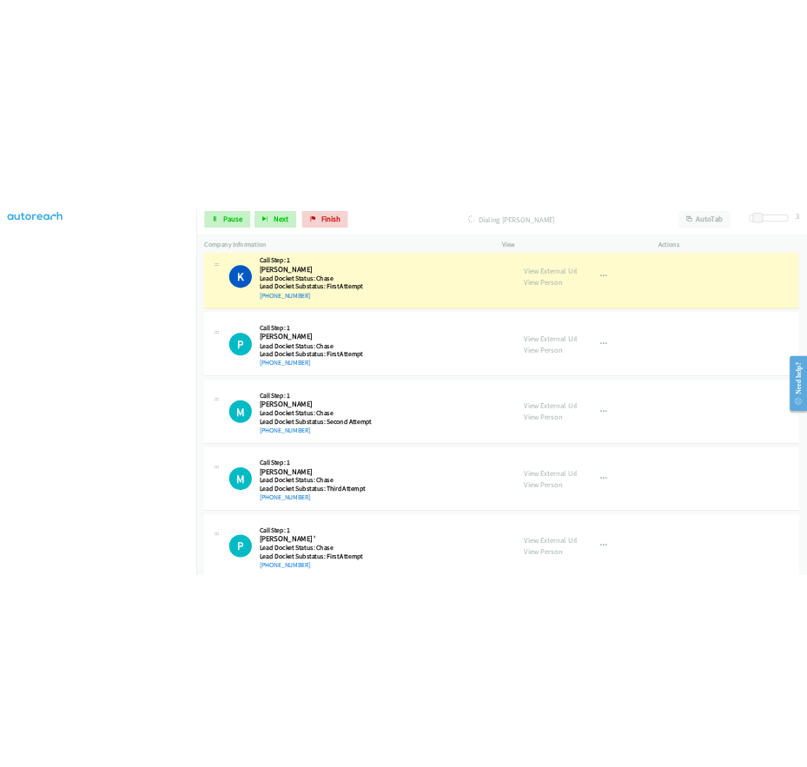
scroll to position [608, 0]
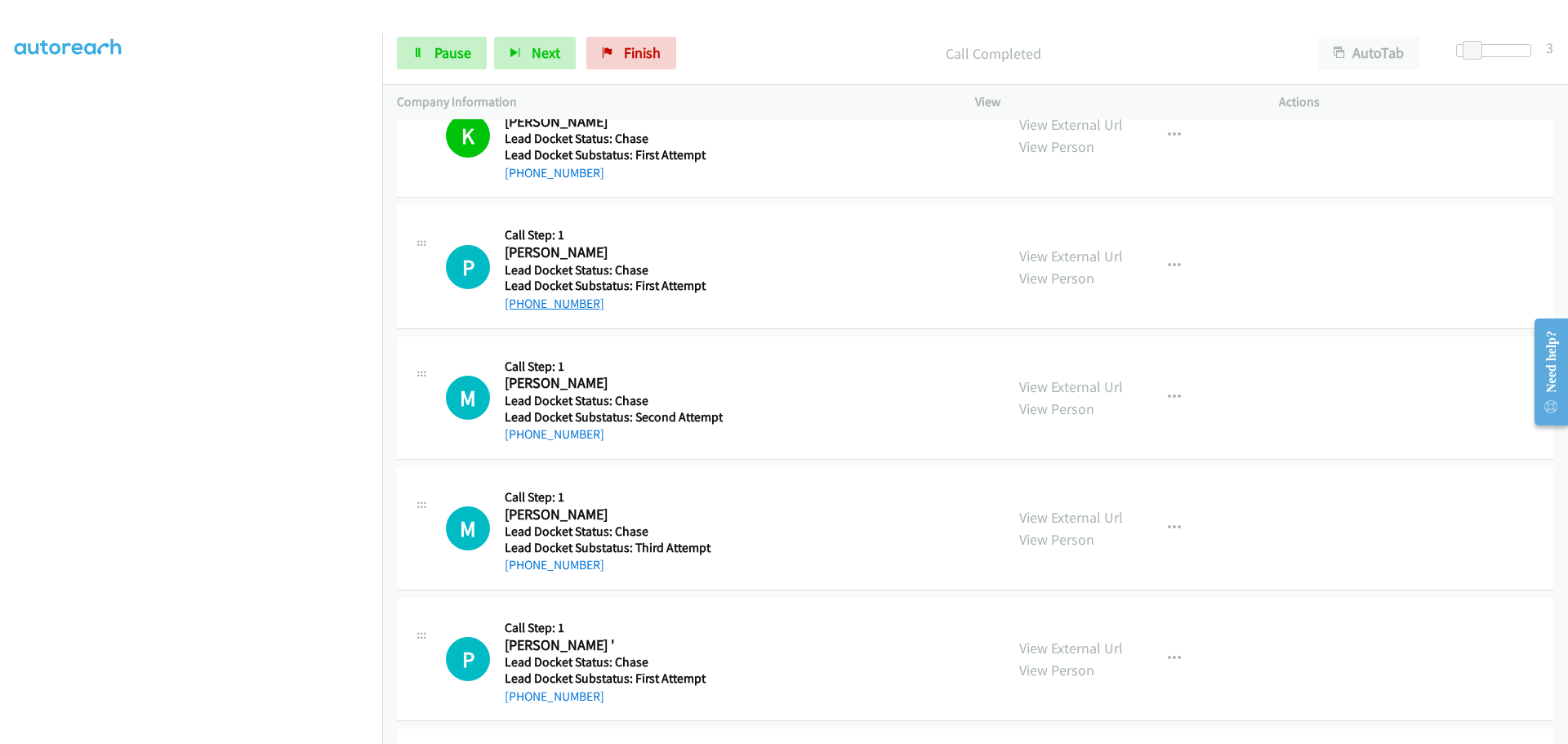
drag, startPoint x: 599, startPoint y: 307, endPoint x: 517, endPoint y: 304, distance: 82.1
click at [517, 304] on div "[PHONE_NUMBER]" at bounding box center [613, 304] width 217 height 20
copy link "[PHONE_NUMBER]"
click at [523, 78] on body "Start Calls Pause Next Finish Call Completed AutoTab AutoTab 3 Company Informat…" at bounding box center [784, 39] width 1568 height 78
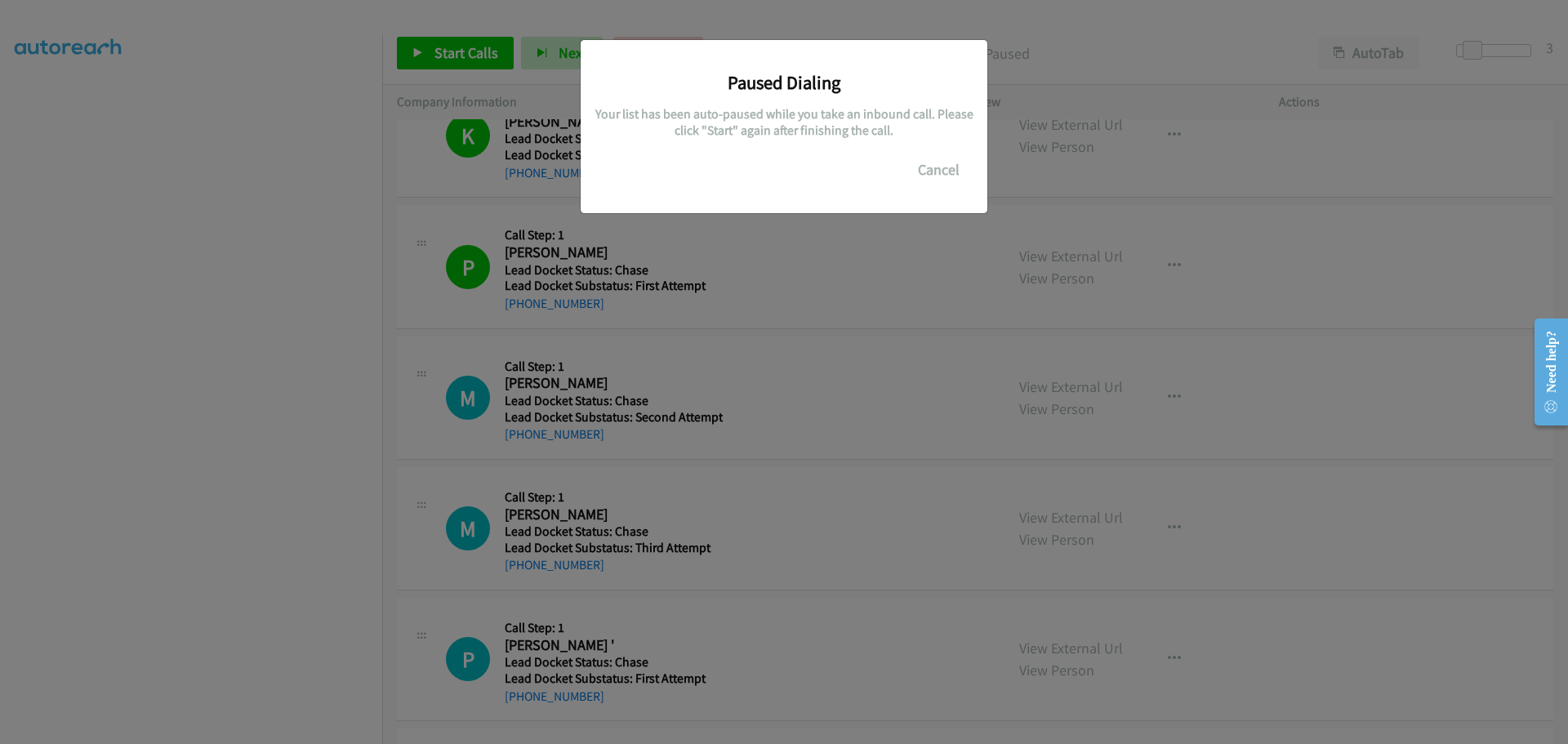
copy body "View External Url View Person View External Url Schedule/Manage Callback Skip C…"
